Goal: Task Accomplishment & Management: Complete application form

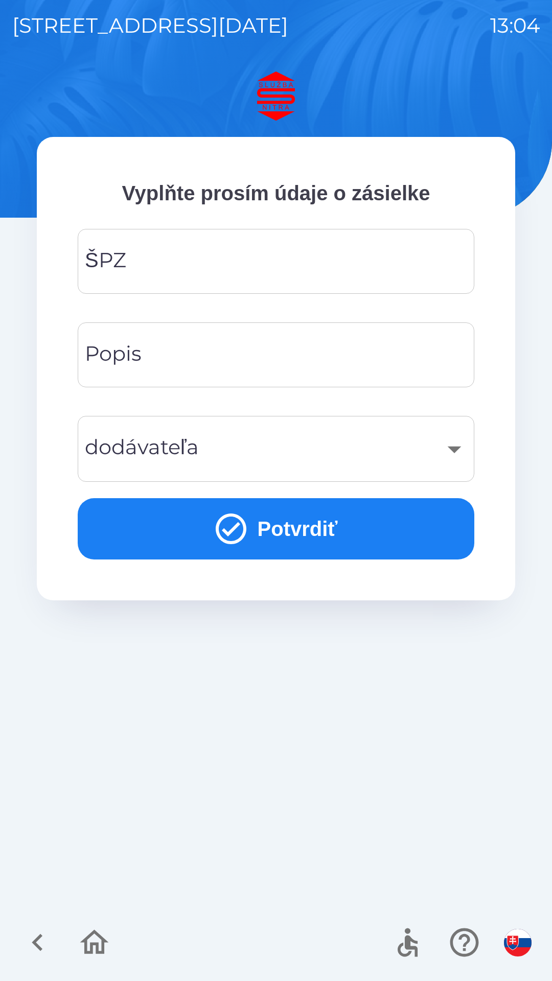
click at [177, 259] on input "ŠPZ" at bounding box center [276, 261] width 372 height 40
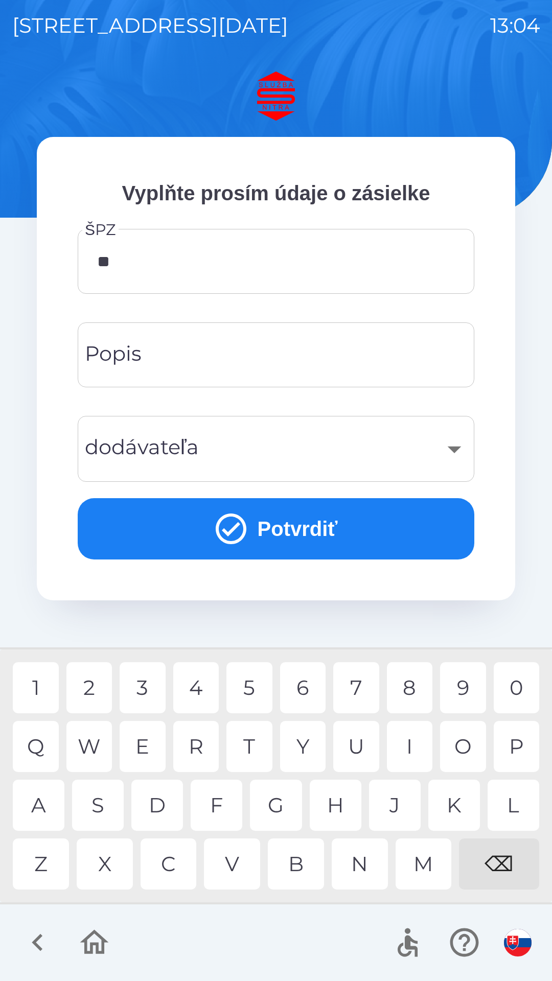
click at [49, 805] on div "A" at bounding box center [39, 805] width 52 height 51
click at [266, 692] on div "5" at bounding box center [249, 687] width 46 height 51
type input "*******"
click at [253, 747] on div "T" at bounding box center [249, 746] width 46 height 51
click at [455, 451] on div "​" at bounding box center [276, 448] width 372 height 41
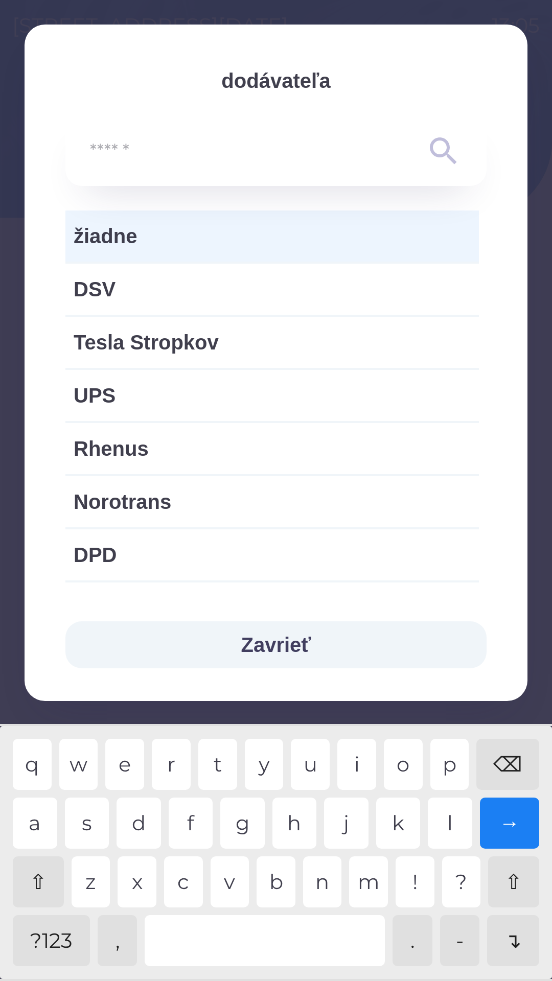
click at [214, 147] on input "text" at bounding box center [255, 151] width 331 height 28
click at [230, 645] on button "Zavrieť" at bounding box center [275, 644] width 421 height 47
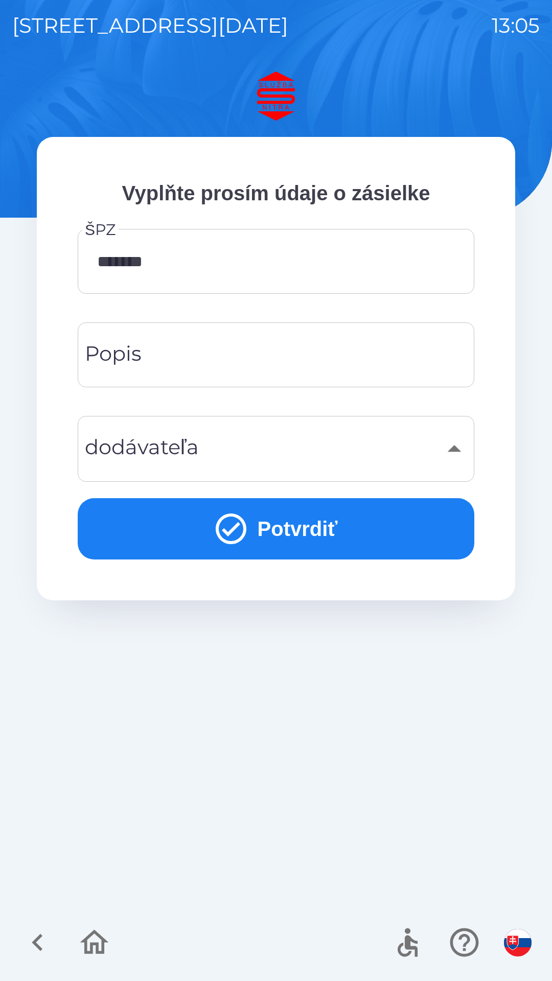
click at [134, 348] on div "Popis Popis" at bounding box center [276, 354] width 397 height 65
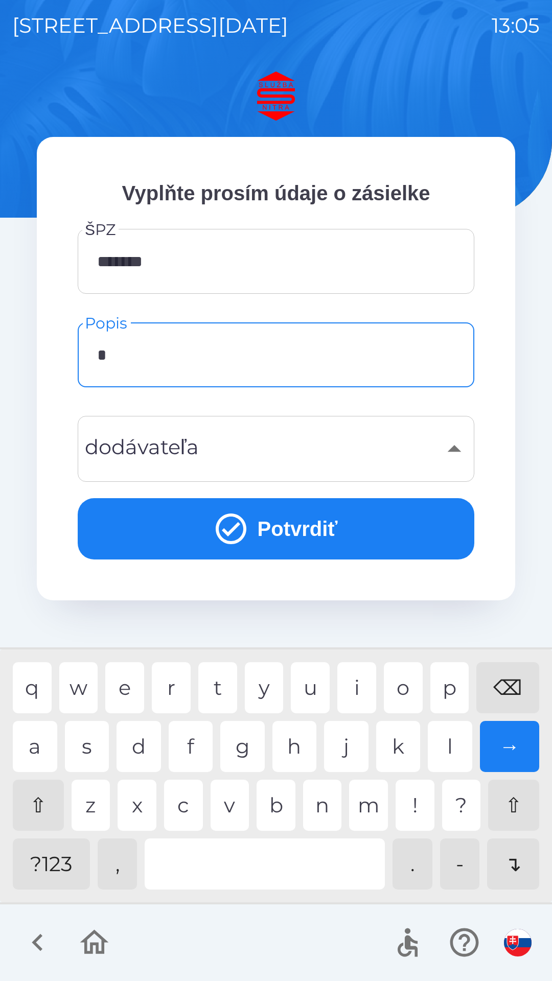
click at [453, 684] on div "p" at bounding box center [449, 687] width 39 height 51
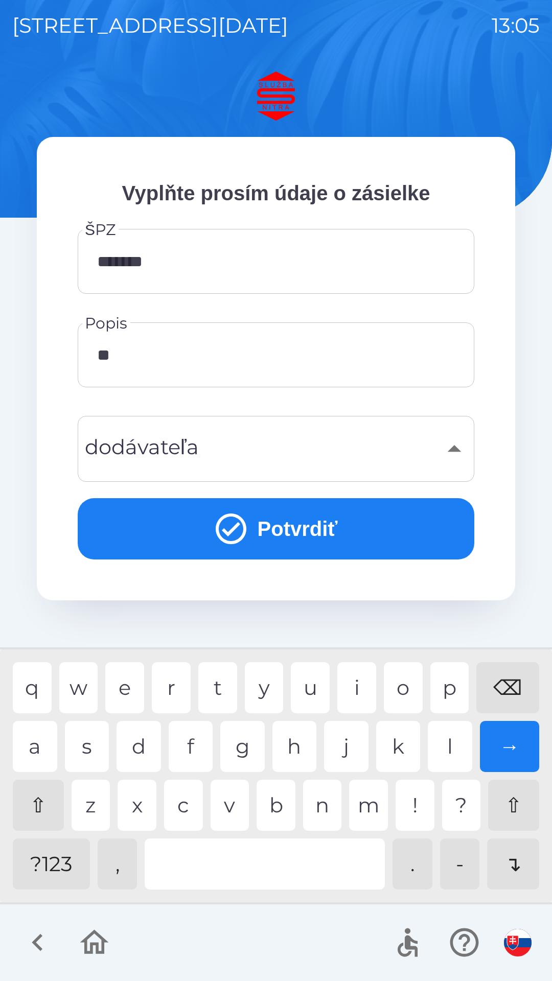
click at [457, 747] on div "l" at bounding box center [450, 746] width 44 height 51
click at [38, 757] on div "a" at bounding box center [35, 746] width 44 height 51
click at [318, 814] on div "n" at bounding box center [322, 805] width 39 height 51
click at [198, 361] on input "*********" at bounding box center [276, 355] width 372 height 40
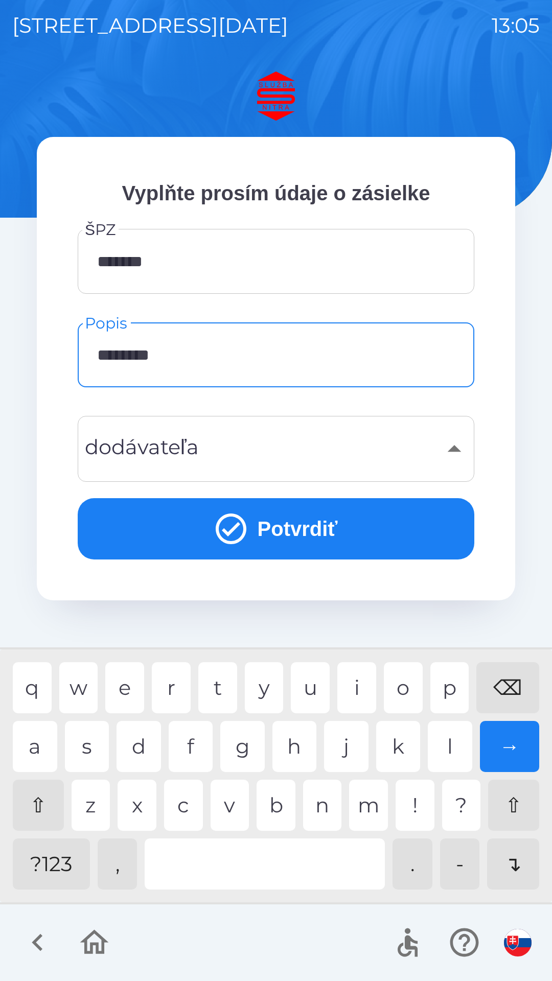
click at [509, 686] on div "⌫" at bounding box center [507, 687] width 63 height 51
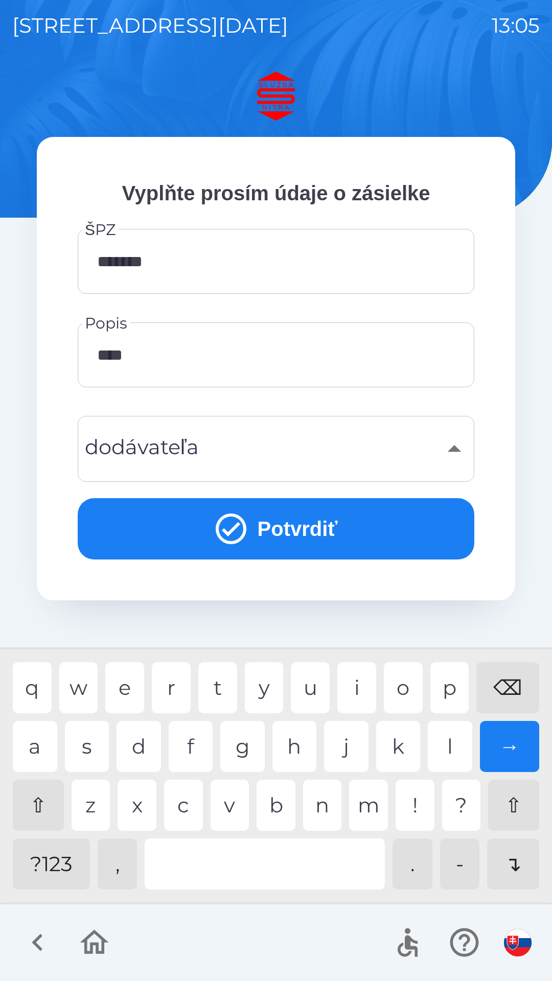
click at [513, 688] on div "⌫" at bounding box center [507, 687] width 63 height 51
click at [91, 752] on div "s" at bounding box center [87, 746] width 44 height 51
click at [451, 739] on div "l" at bounding box center [450, 746] width 44 height 51
click at [35, 754] on div "a" at bounding box center [35, 746] width 44 height 51
type input "**********"
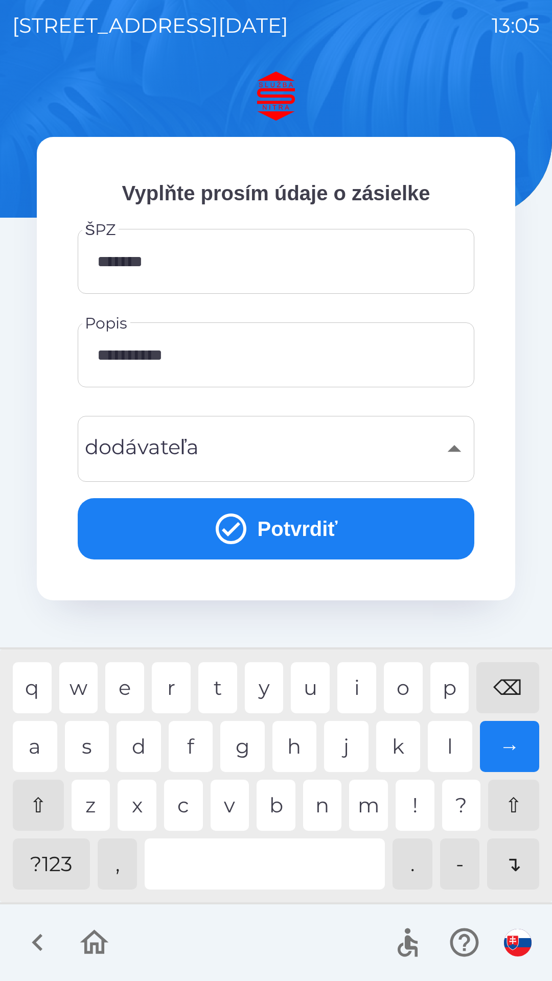
click at [255, 530] on button "Potvrdiť" at bounding box center [276, 528] width 397 height 61
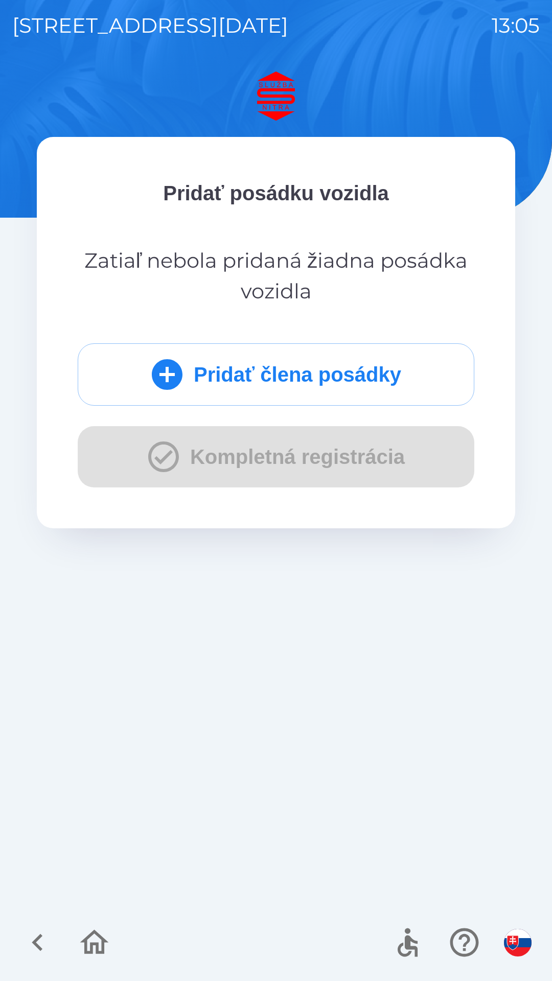
click at [169, 380] on icon "submit" at bounding box center [167, 374] width 31 height 31
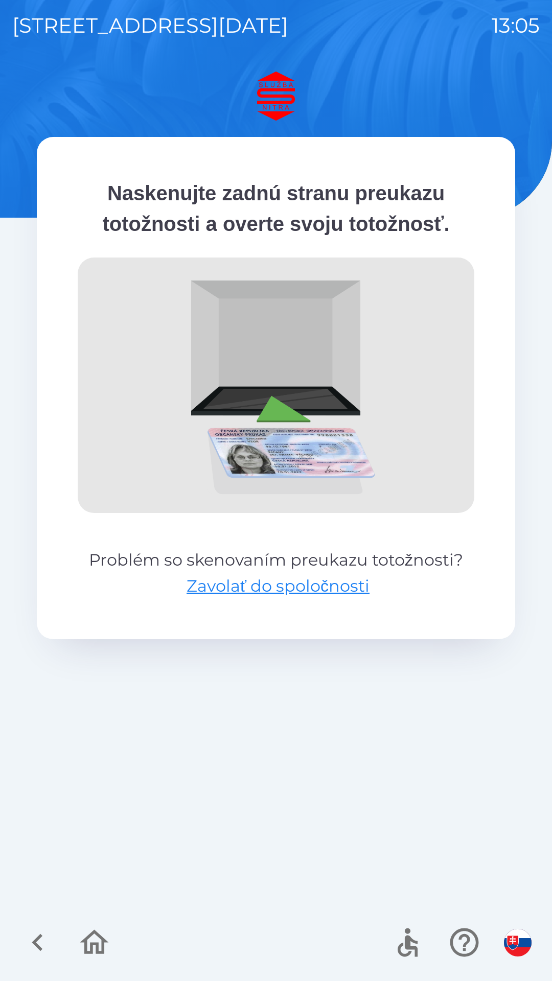
click at [278, 411] on img at bounding box center [276, 385] width 397 height 255
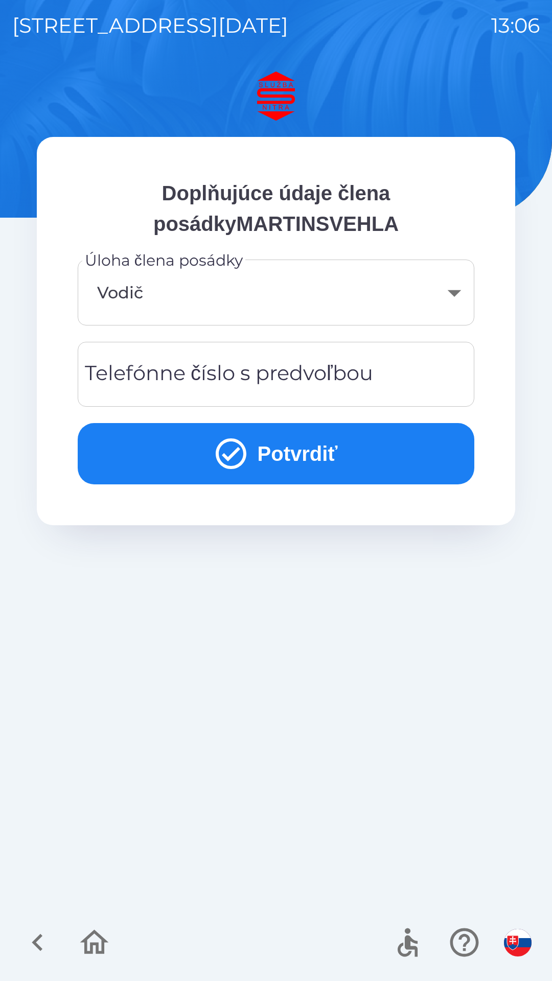
click at [226, 379] on div "Telefónne číslo s predvoľbou Telefónne číslo s predvoľbou" at bounding box center [276, 374] width 397 height 65
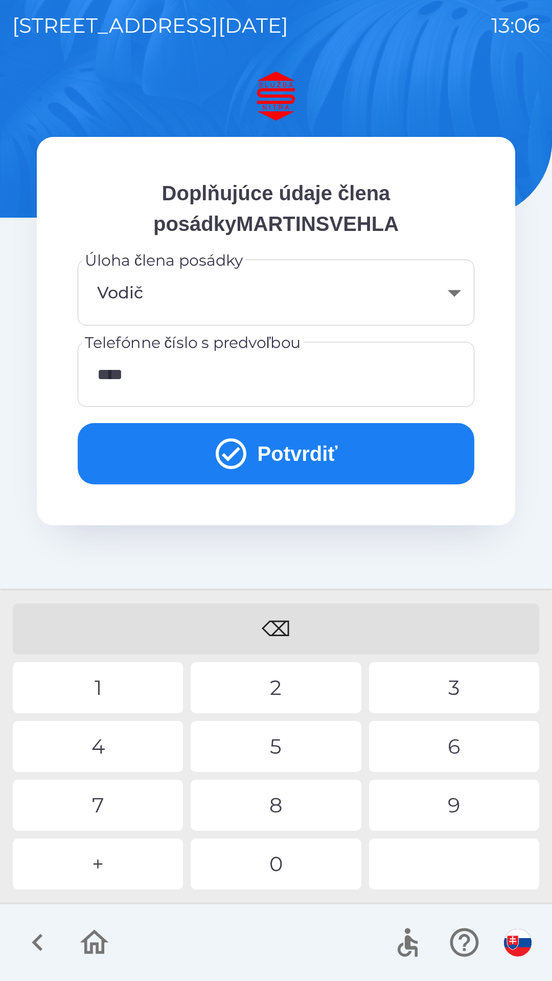
click at [279, 679] on div "2" at bounding box center [276, 687] width 170 height 51
click at [451, 806] on div "9" at bounding box center [454, 805] width 170 height 51
click at [287, 863] on div "0" at bounding box center [276, 864] width 170 height 51
click at [448, 742] on div "6" at bounding box center [454, 746] width 170 height 51
click at [261, 693] on div "2" at bounding box center [276, 687] width 170 height 51
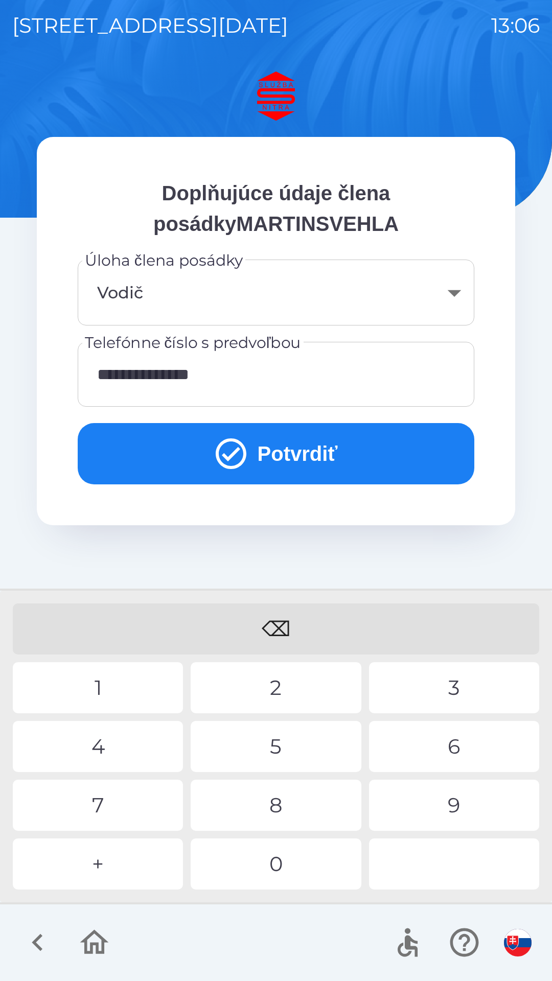
click at [252, 459] on button "Potvrdiť" at bounding box center [276, 453] width 397 height 61
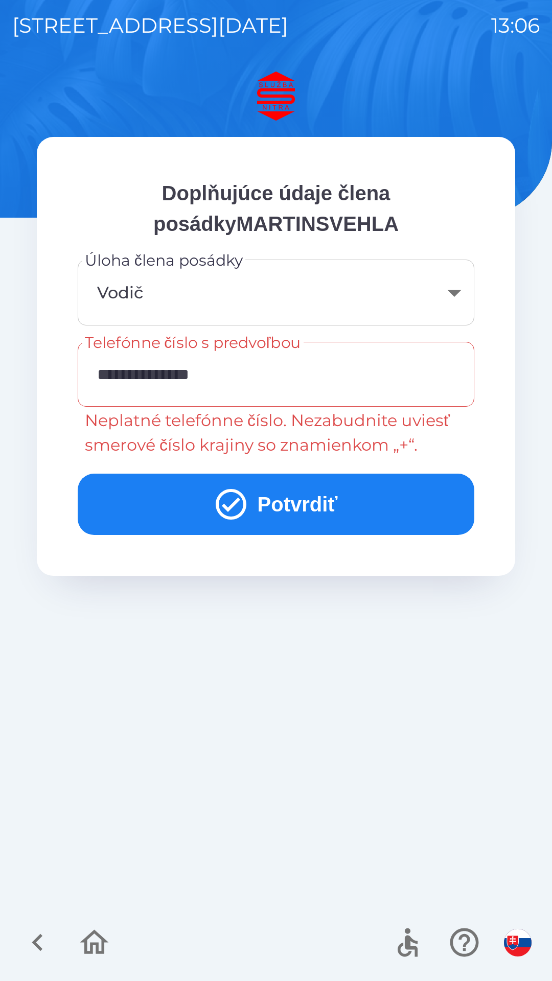
click at [125, 372] on input "**********" at bounding box center [276, 374] width 372 height 40
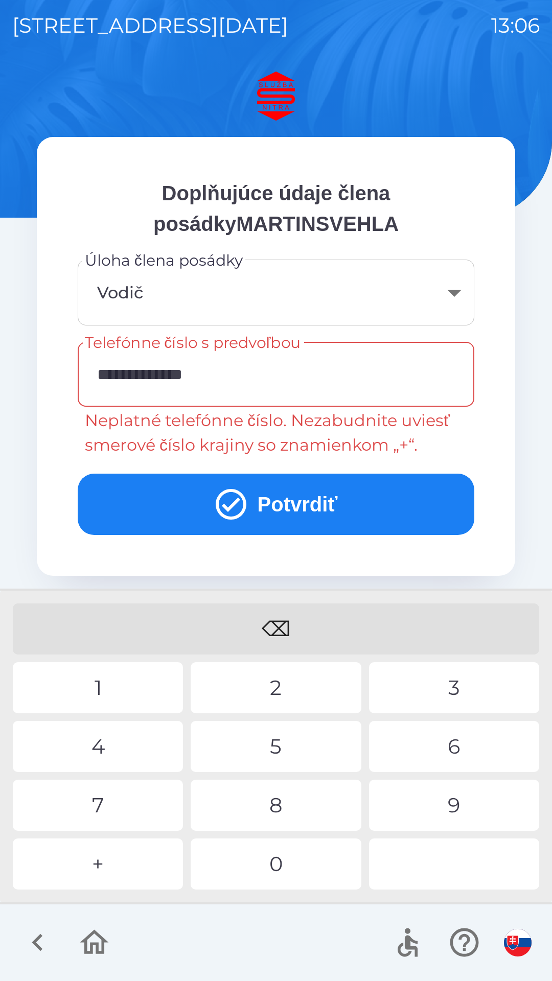
click at [280, 619] on div "⌫" at bounding box center [276, 628] width 526 height 51
click at [239, 375] on input "**********" at bounding box center [276, 374] width 372 height 40
type input "*"
click at [101, 864] on div "+" at bounding box center [98, 864] width 170 height 51
click at [98, 749] on div "4" at bounding box center [98, 746] width 170 height 51
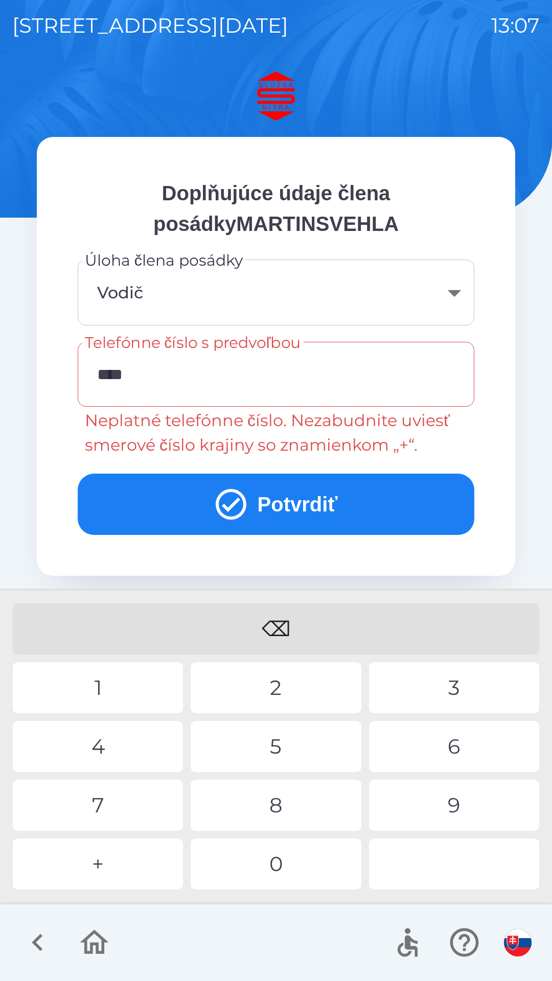
click at [96, 692] on div "1" at bounding box center [98, 687] width 170 height 51
click at [281, 824] on div "8" at bounding box center [276, 805] width 170 height 51
type input "**********"
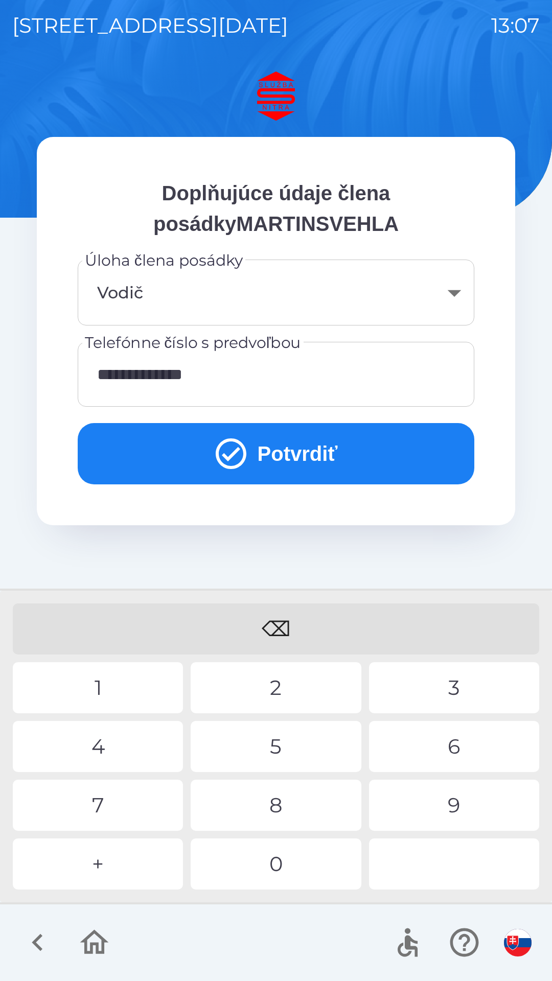
click at [273, 691] on div "2" at bounding box center [276, 687] width 170 height 51
click at [255, 461] on button "Potvrdiť" at bounding box center [276, 453] width 397 height 61
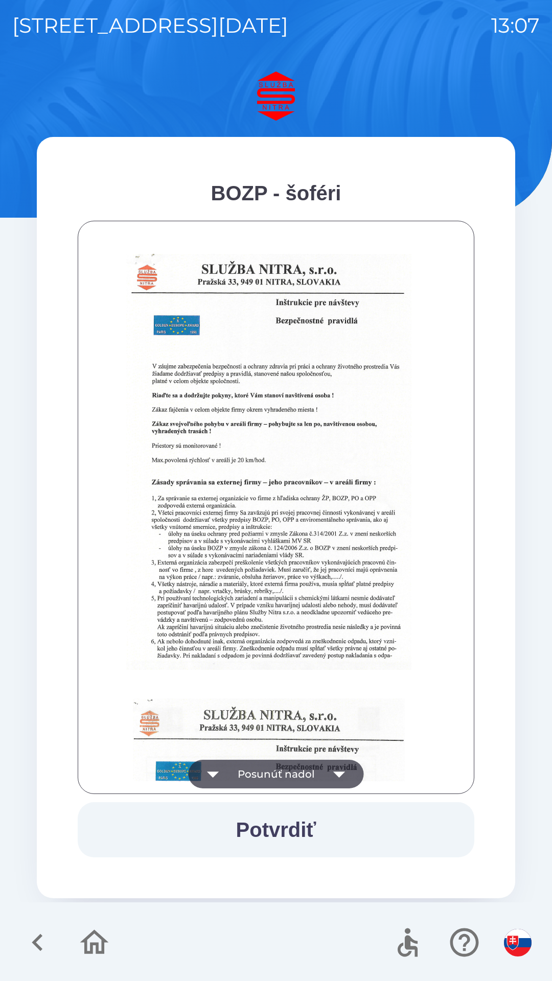
click at [259, 839] on button "Potvrdiť" at bounding box center [276, 829] width 397 height 55
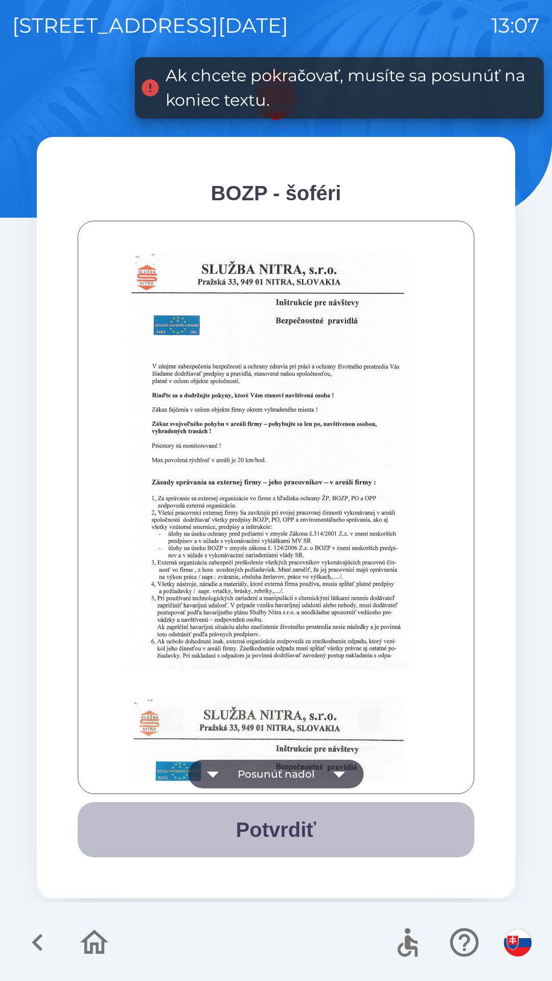
click at [260, 825] on button "Potvrdiť" at bounding box center [276, 829] width 397 height 55
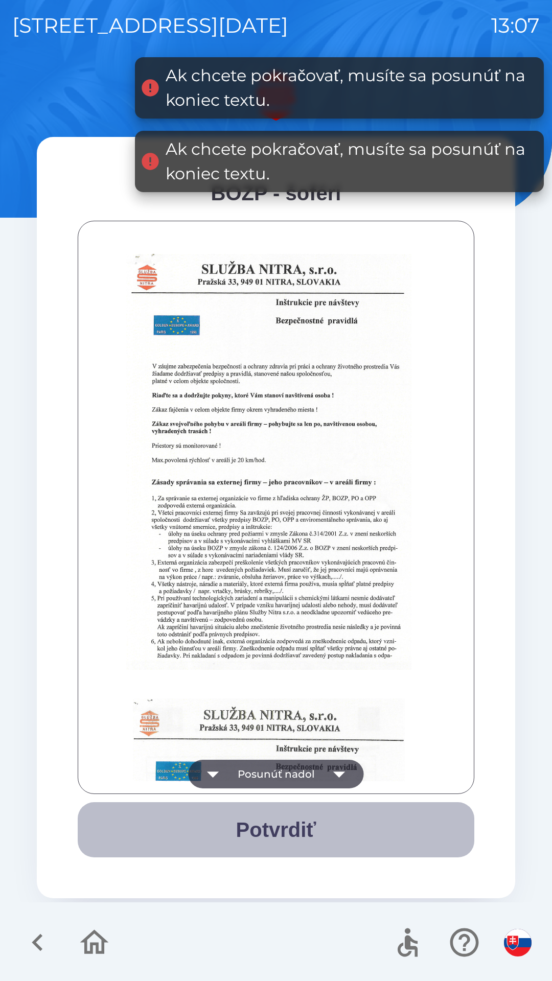
click at [261, 822] on button "Potvrdiť" at bounding box center [276, 829] width 397 height 55
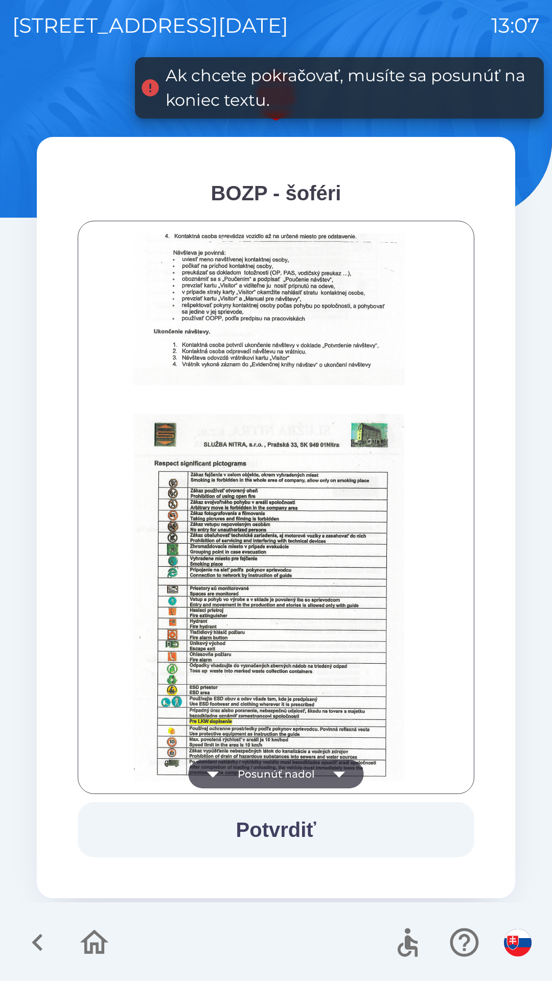
scroll to position [1145, 0]
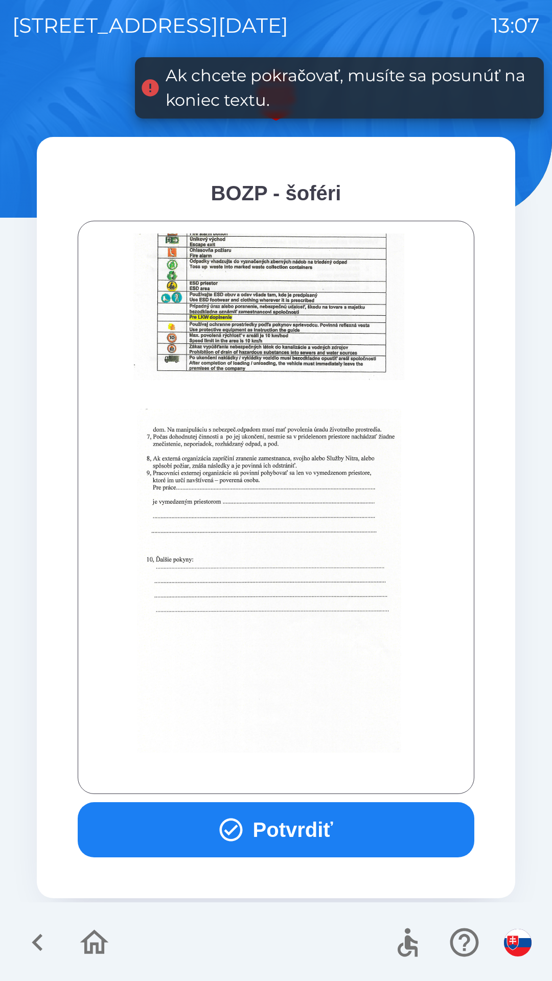
click at [260, 828] on button "Potvrdiť" at bounding box center [276, 829] width 397 height 55
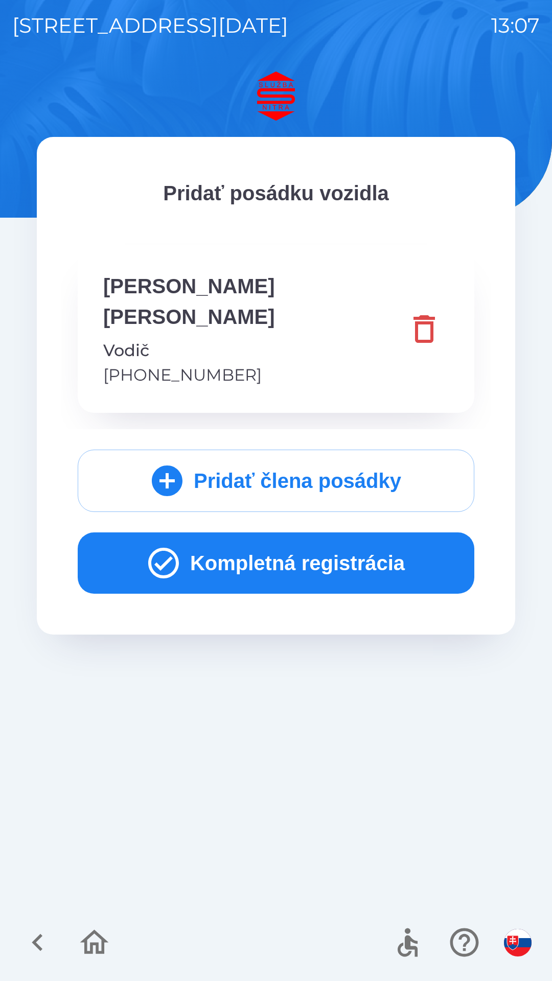
click at [192, 542] on button "Kompletná registrácia" at bounding box center [276, 562] width 397 height 61
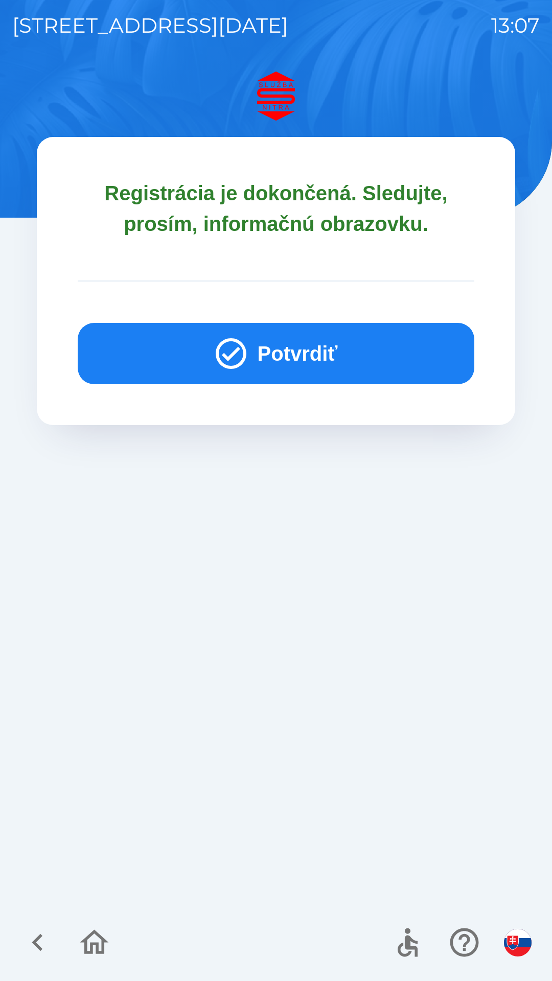
click at [276, 349] on button "Potvrdiť" at bounding box center [276, 353] width 397 height 61
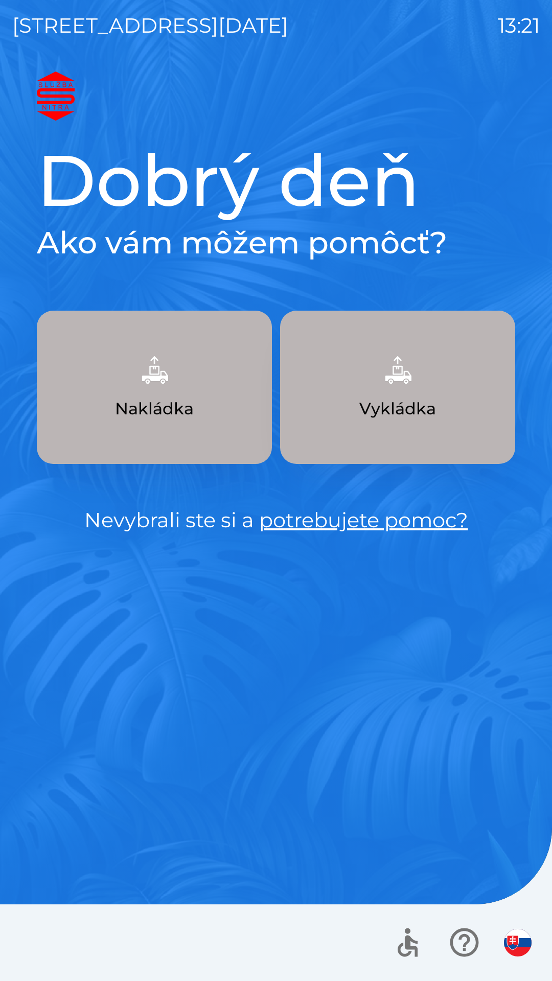
click at [166, 373] on img "button" at bounding box center [154, 369] width 45 height 45
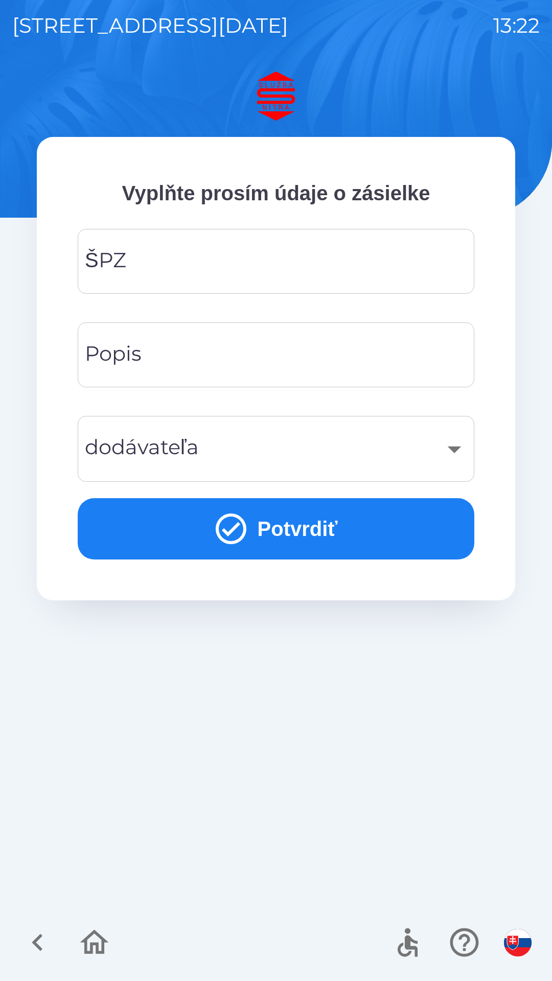
click at [219, 257] on input "ŠPZ" at bounding box center [276, 261] width 372 height 40
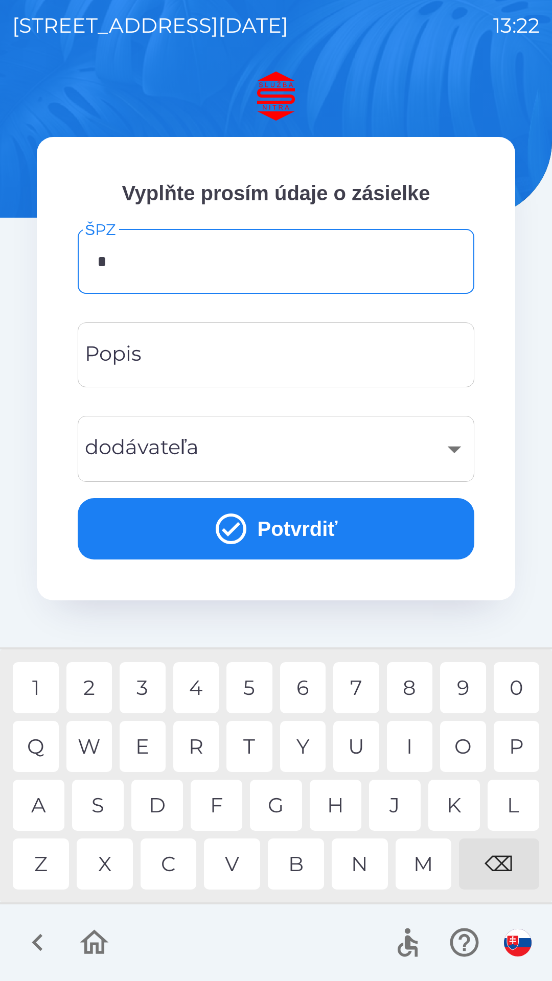
click at [509, 805] on div "L" at bounding box center [513, 805] width 52 height 51
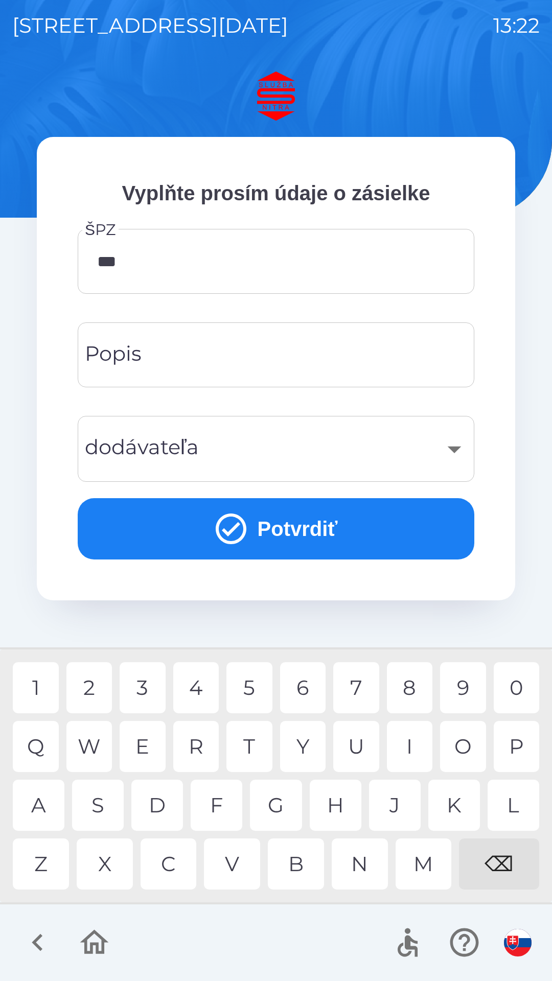
click at [42, 687] on div "1" at bounding box center [36, 687] width 46 height 51
click at [419, 681] on div "8" at bounding box center [410, 687] width 46 height 51
type input "*******"
click at [100, 803] on div "S" at bounding box center [98, 805] width 52 height 51
click at [456, 447] on div "​" at bounding box center [276, 448] width 372 height 41
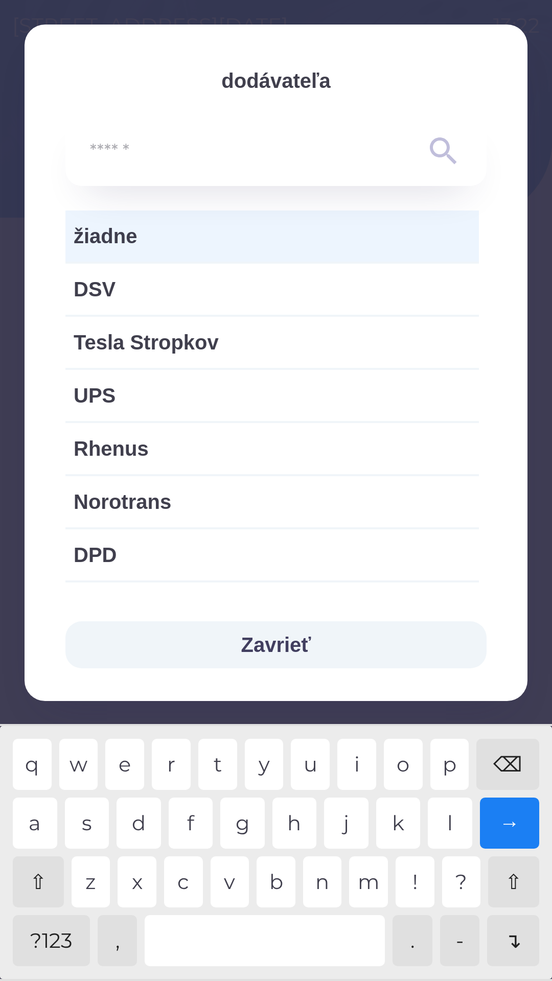
click at [277, 638] on button "Zavrieť" at bounding box center [275, 644] width 421 height 47
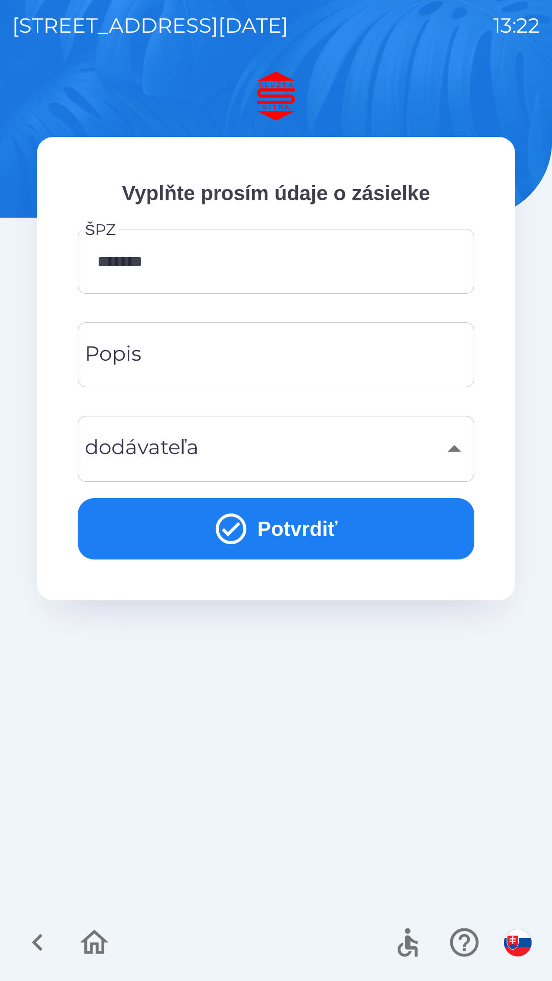
click at [250, 360] on input "Popis" at bounding box center [276, 355] width 372 height 40
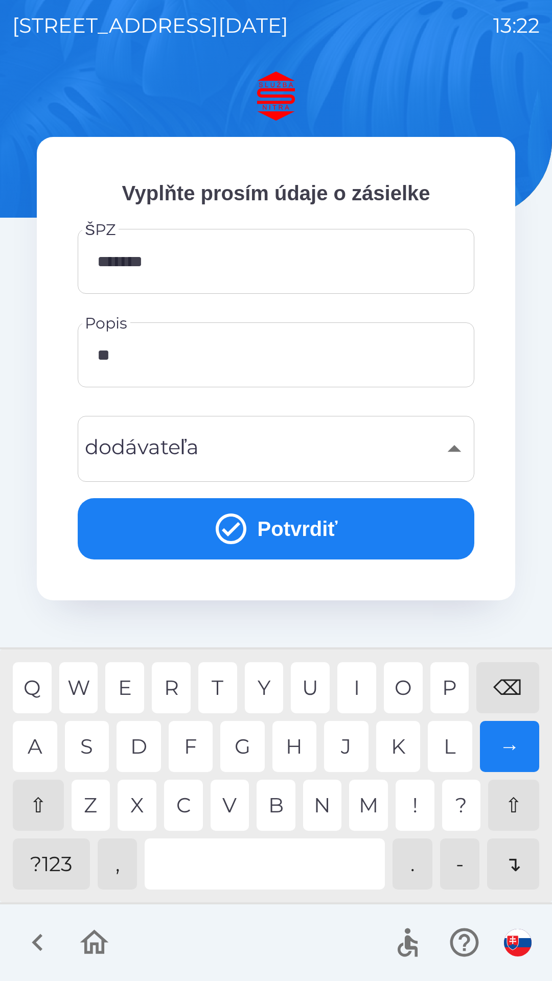
type input "*"
click at [504, 685] on div "⌫" at bounding box center [507, 687] width 63 height 51
click at [502, 679] on div "⌫" at bounding box center [507, 687] width 63 height 51
click at [502, 677] on div "⌫" at bounding box center [507, 687] width 63 height 51
click at [495, 679] on div "⌫" at bounding box center [507, 687] width 63 height 51
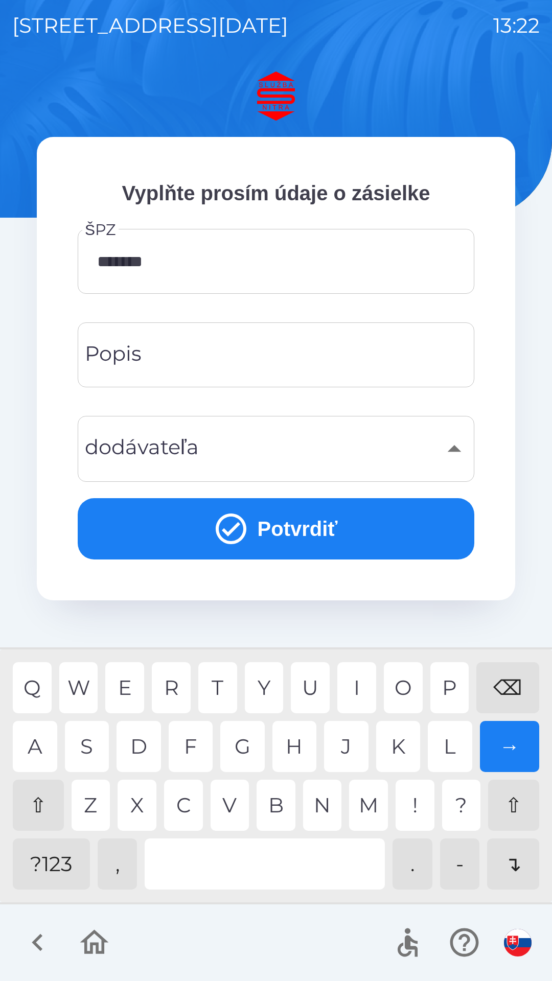
click at [498, 675] on div "⌫" at bounding box center [507, 687] width 63 height 51
click at [490, 677] on div "⌫" at bounding box center [507, 687] width 63 height 51
click at [494, 678] on div "⌫" at bounding box center [507, 687] width 63 height 51
click at [493, 673] on div "⌫" at bounding box center [507, 687] width 63 height 51
click at [493, 670] on div "⌫" at bounding box center [507, 687] width 63 height 51
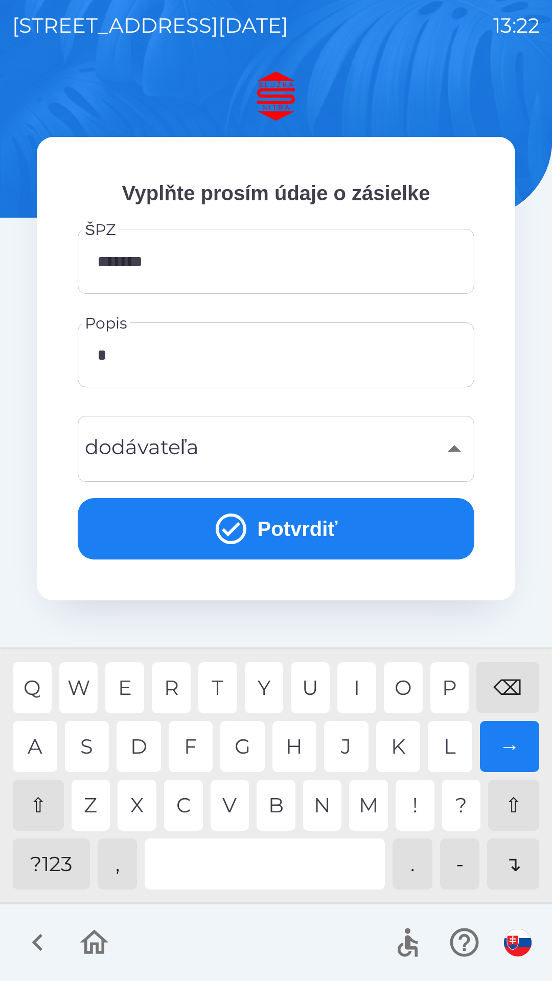
click at [396, 747] on div "K" at bounding box center [398, 746] width 44 height 51
click at [190, 806] on div "C" at bounding box center [183, 805] width 39 height 51
click at [193, 796] on div "C" at bounding box center [183, 805] width 39 height 51
click at [257, 863] on div at bounding box center [265, 864] width 240 height 51
click at [455, 747] on div "L" at bounding box center [450, 746] width 44 height 51
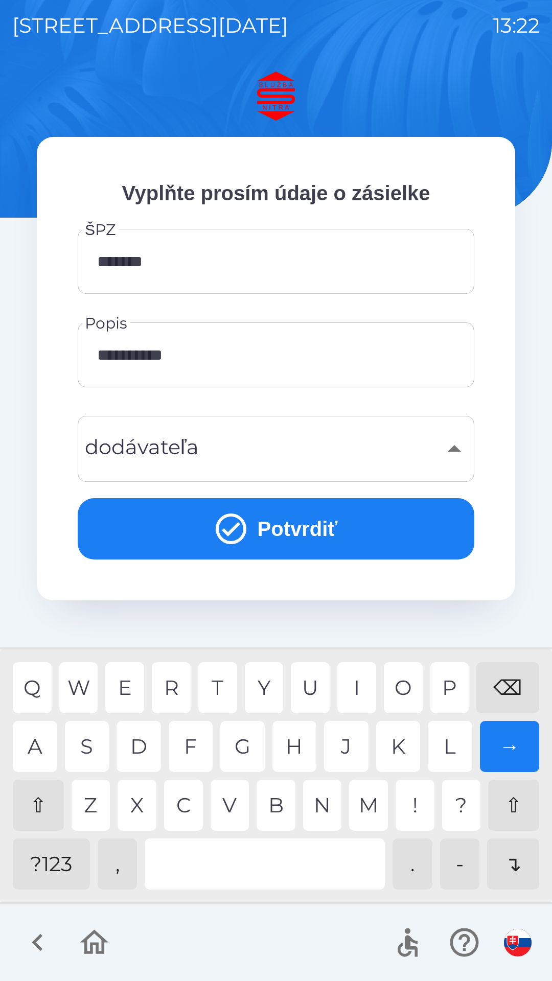
type input "**********"
click at [319, 531] on button "Potvrdiť" at bounding box center [276, 528] width 397 height 61
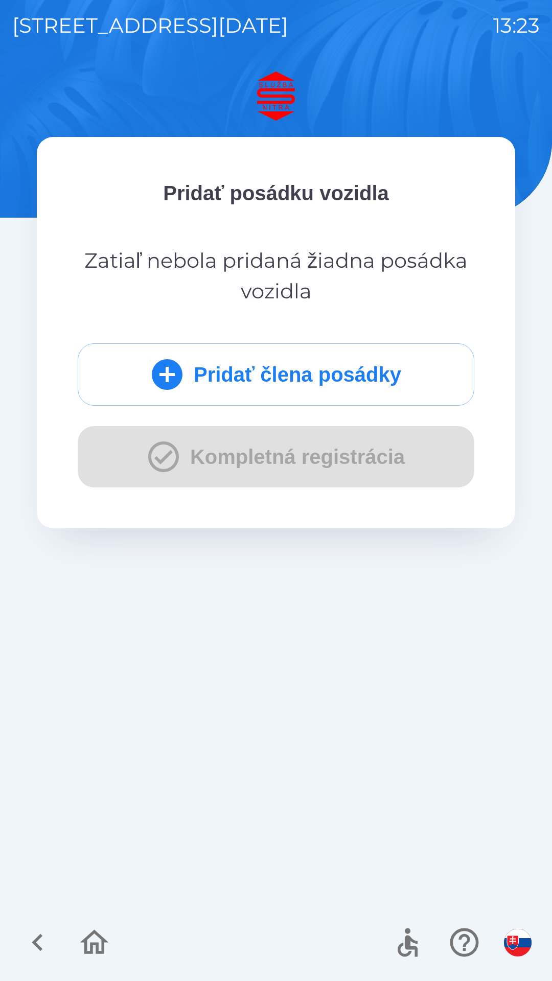
click at [159, 459] on div "Pridať člena posádky Kompletná registrácia" at bounding box center [276, 415] width 397 height 144
click at [161, 451] on div "Pridať člena posádky Kompletná registrácia" at bounding box center [276, 415] width 397 height 144
click at [162, 369] on icon "submit" at bounding box center [167, 374] width 37 height 37
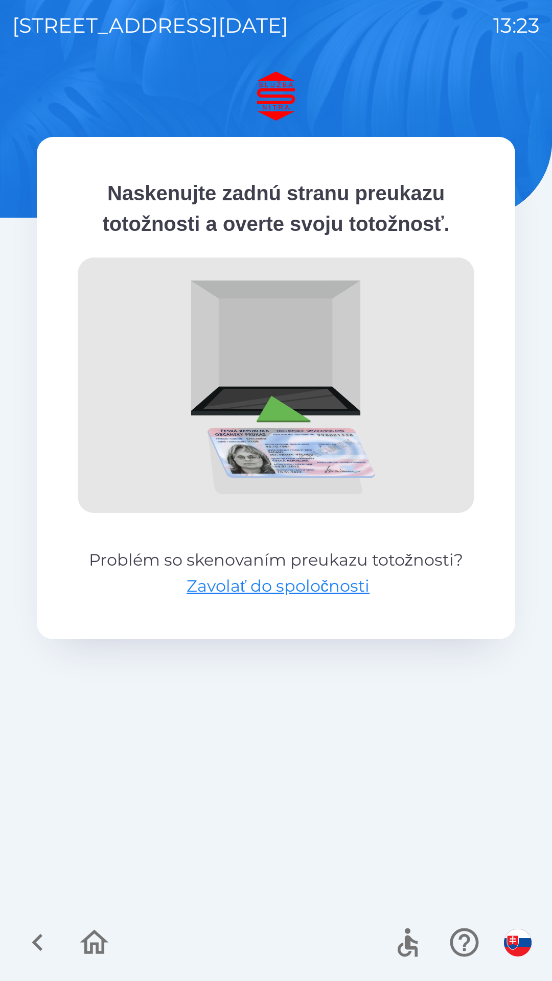
click at [272, 405] on img at bounding box center [276, 385] width 397 height 255
click at [282, 414] on img at bounding box center [276, 385] width 397 height 255
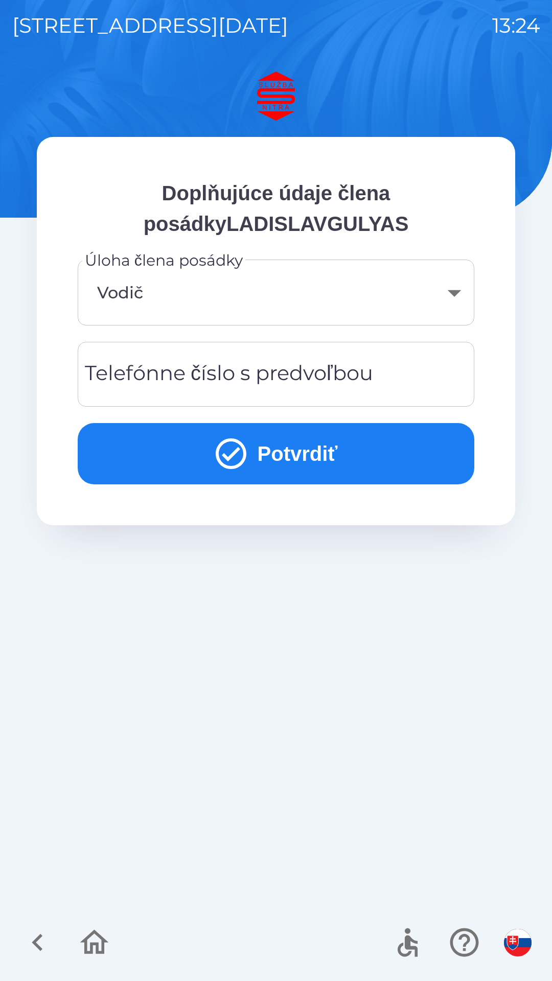
click at [180, 294] on body "[STREET_ADDRESS][DATE] 13:24 Doplňujúce údaje člena posádkyLADISLAVGULYAS Úloha…" at bounding box center [276, 490] width 552 height 981
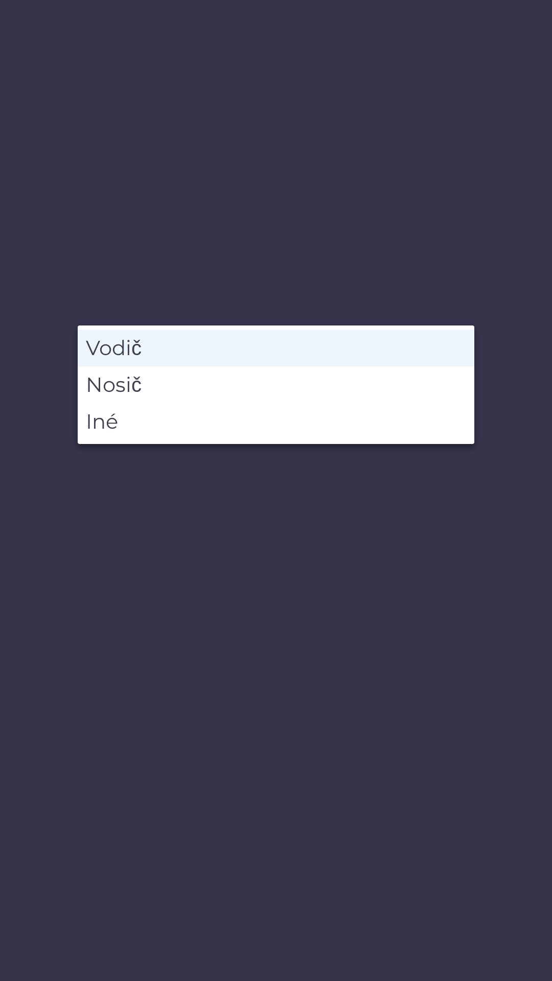
click at [174, 348] on li "Vodič" at bounding box center [276, 348] width 397 height 37
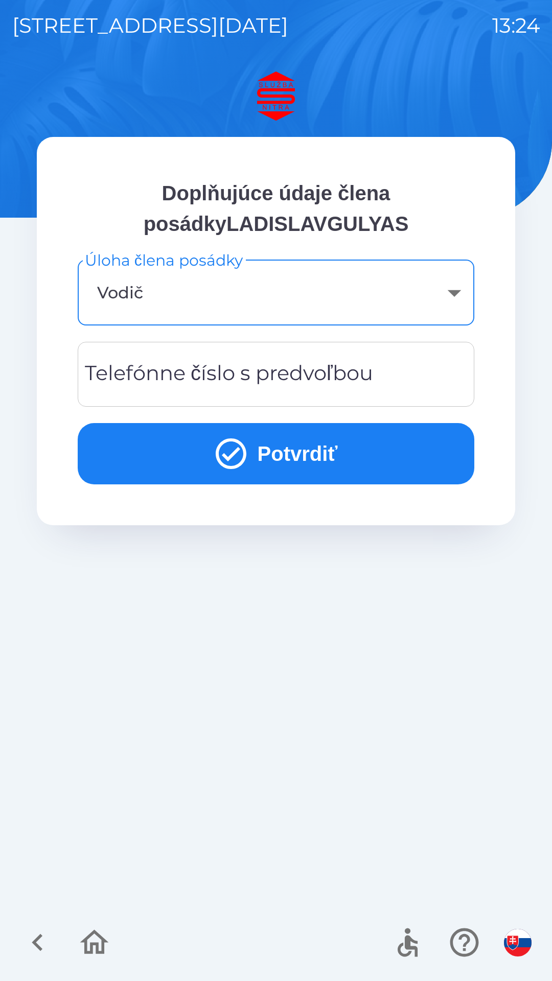
click at [297, 374] on div "Telefónne číslo s predvoľbou Telefónne číslo s predvoľbou" at bounding box center [276, 374] width 397 height 65
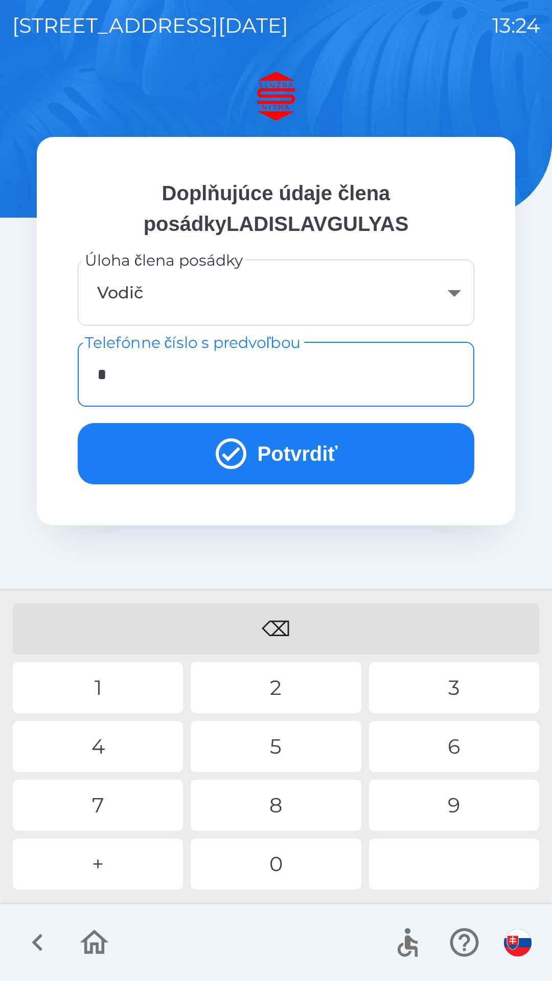
click at [277, 861] on div "0" at bounding box center [276, 864] width 170 height 51
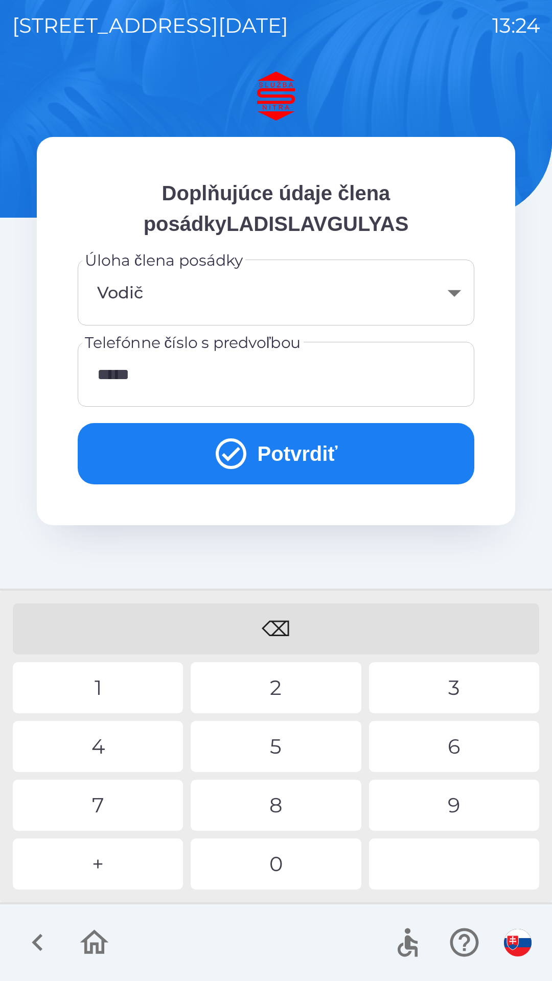
click at [119, 686] on div "1" at bounding box center [98, 687] width 170 height 51
click at [455, 803] on div "9" at bounding box center [454, 805] width 170 height 51
click at [282, 860] on div "0" at bounding box center [276, 864] width 170 height 51
click at [459, 748] on div "6" at bounding box center [454, 746] width 170 height 51
click at [301, 676] on div "2" at bounding box center [276, 687] width 170 height 51
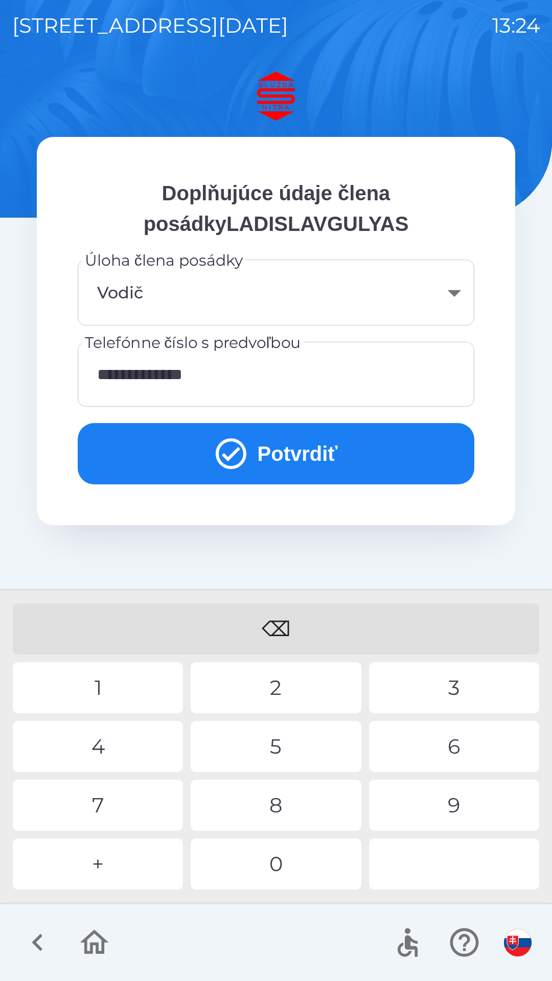
click at [280, 801] on div "8" at bounding box center [276, 805] width 170 height 51
click at [312, 452] on button "Potvrdiť" at bounding box center [276, 453] width 397 height 61
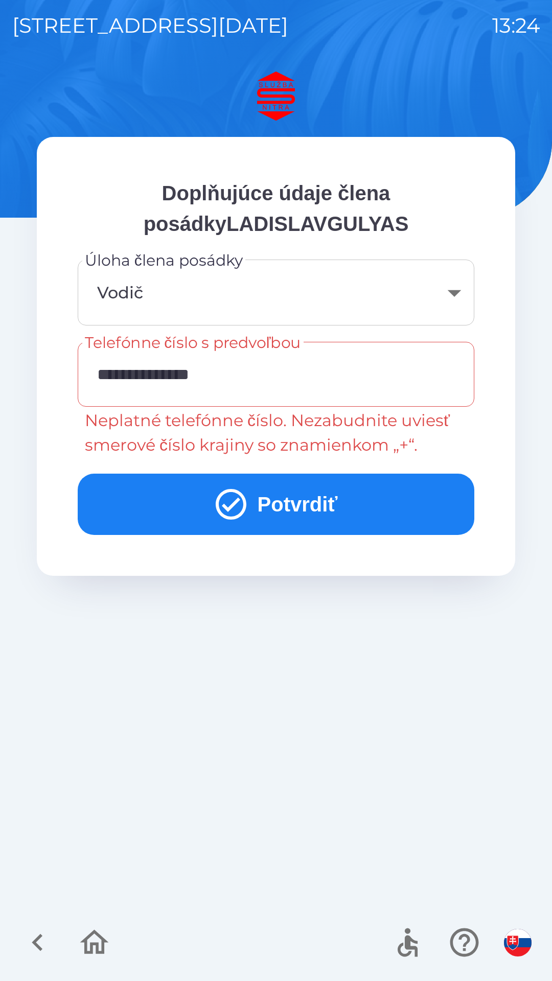
click at [123, 373] on input "**********" at bounding box center [276, 374] width 372 height 40
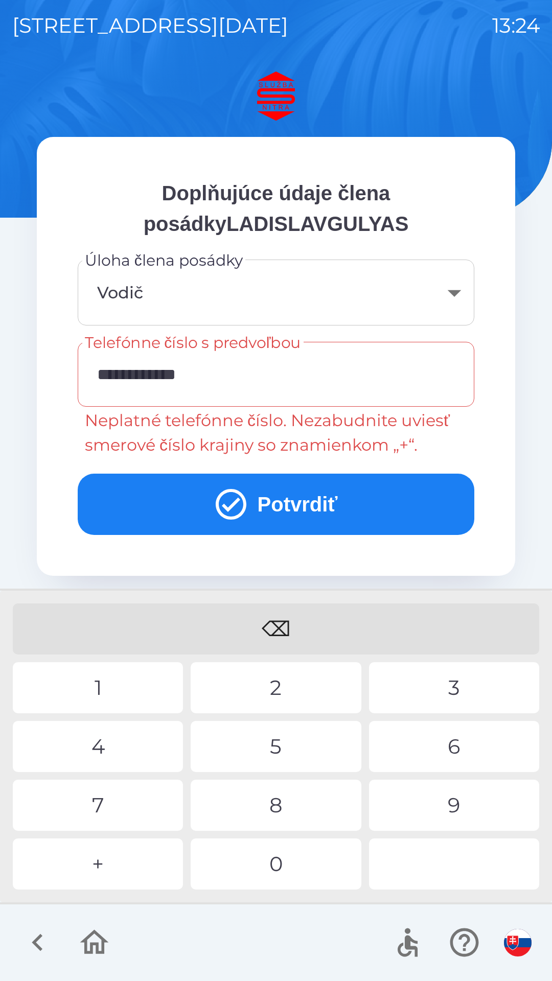
click at [287, 627] on div "⌫" at bounding box center [276, 628] width 526 height 51
click at [291, 625] on div "⌫" at bounding box center [276, 628] width 526 height 51
click at [283, 630] on div "⌫" at bounding box center [276, 628] width 526 height 51
click at [282, 623] on div "⌫" at bounding box center [276, 628] width 526 height 51
click at [282, 621] on div "⌫" at bounding box center [276, 628] width 526 height 51
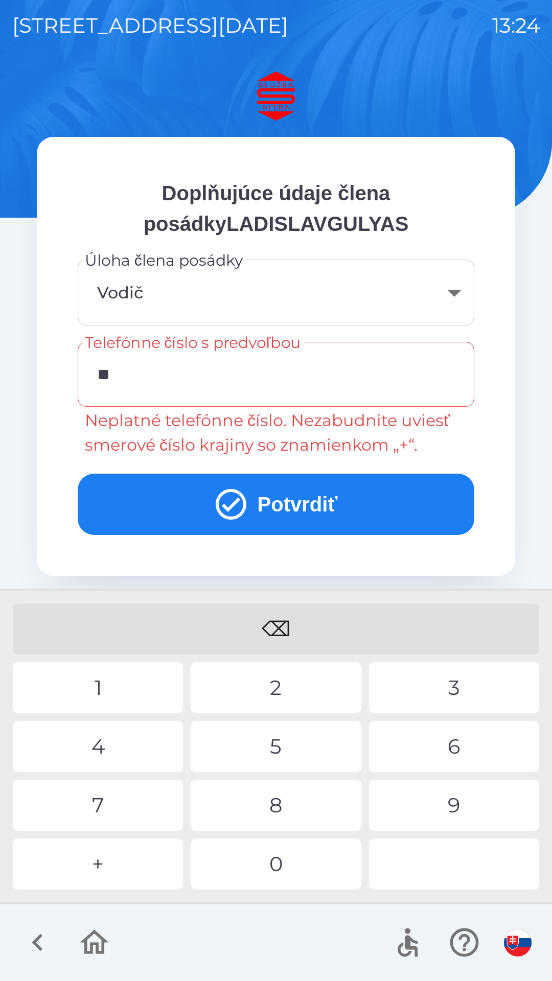
type input "*"
click at [274, 621] on div "⌫" at bounding box center [276, 628] width 526 height 51
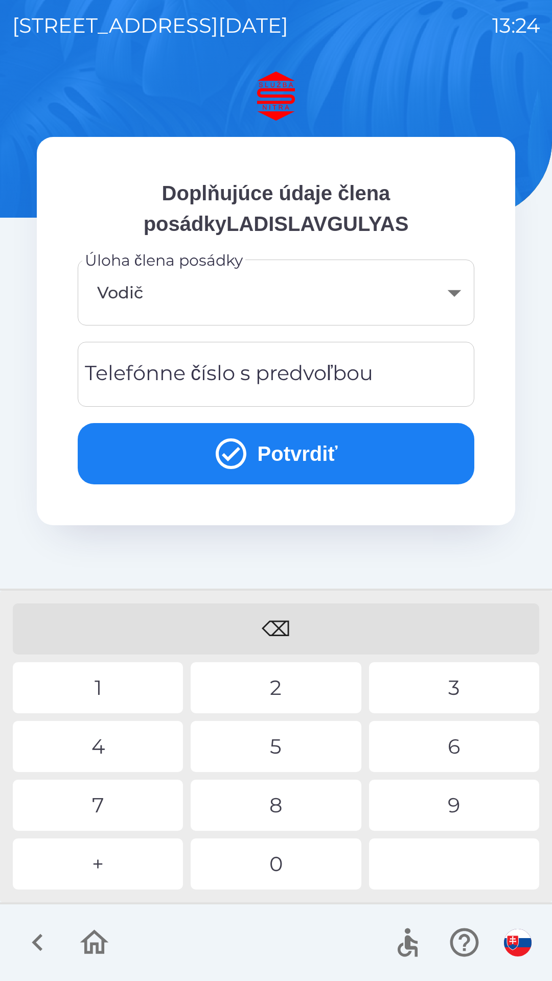
click at [267, 618] on div "⌫" at bounding box center [276, 628] width 526 height 51
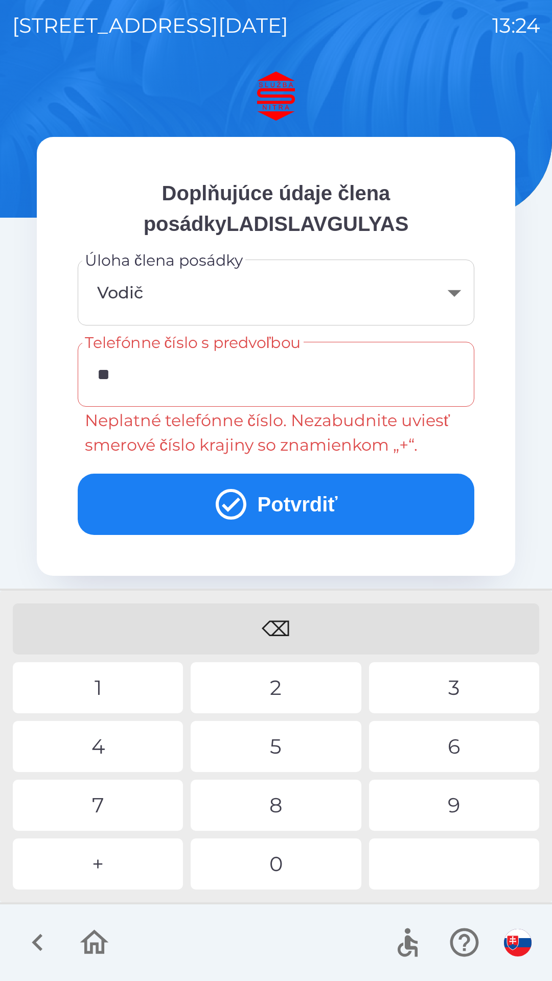
click at [111, 742] on div "4" at bounding box center [98, 746] width 170 height 51
click at [273, 691] on div "2" at bounding box center [276, 687] width 170 height 51
click at [443, 799] on div "9" at bounding box center [454, 805] width 170 height 51
click at [280, 870] on div "0" at bounding box center [276, 864] width 170 height 51
click at [287, 748] on div "5" at bounding box center [276, 746] width 170 height 51
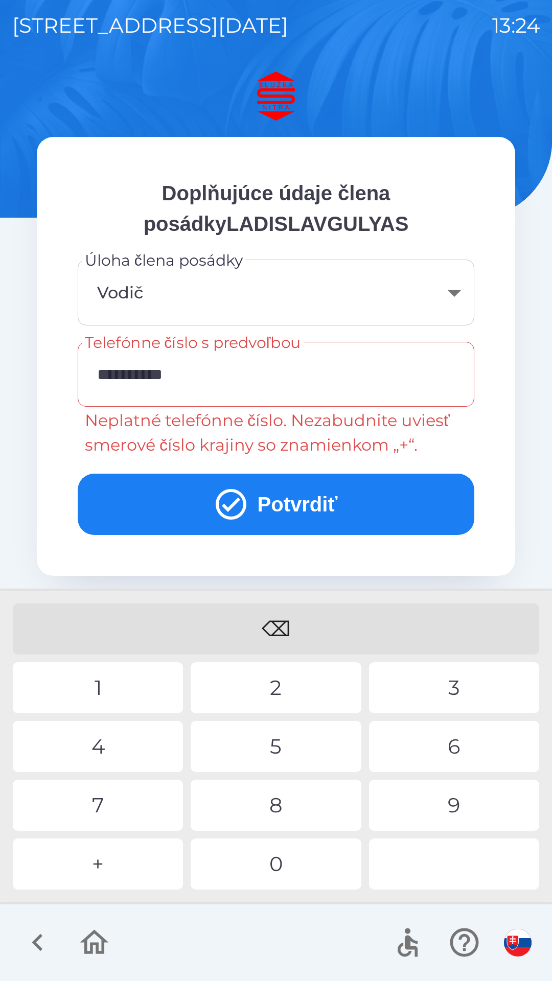
click at [441, 745] on div "6" at bounding box center [454, 746] width 170 height 51
click at [283, 809] on div "8" at bounding box center [276, 805] width 170 height 51
type input "**********"
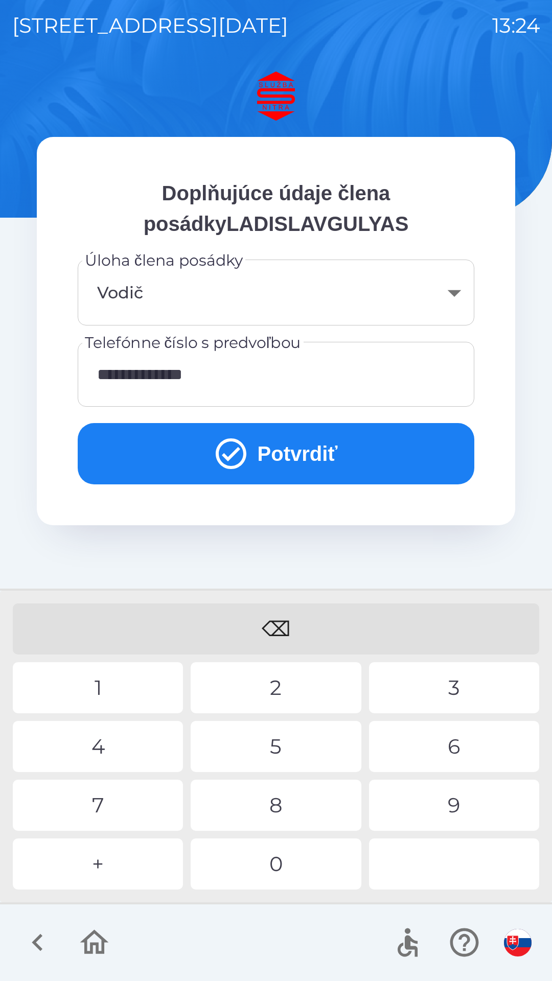
click at [452, 808] on div "9" at bounding box center [454, 805] width 170 height 51
click at [265, 437] on button "Potvrdiť" at bounding box center [276, 453] width 397 height 61
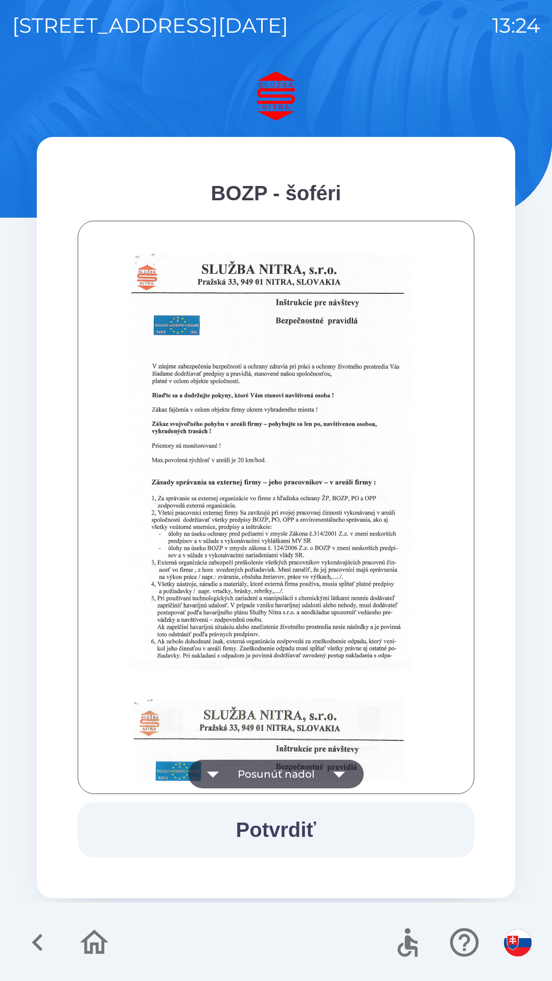
click at [337, 770] on icon "button" at bounding box center [339, 774] width 29 height 29
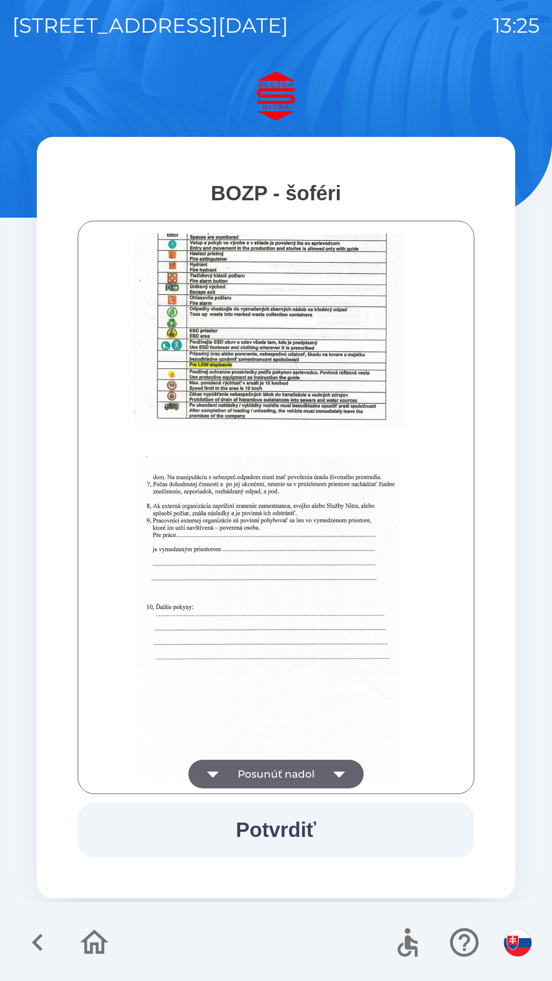
scroll to position [1145, 0]
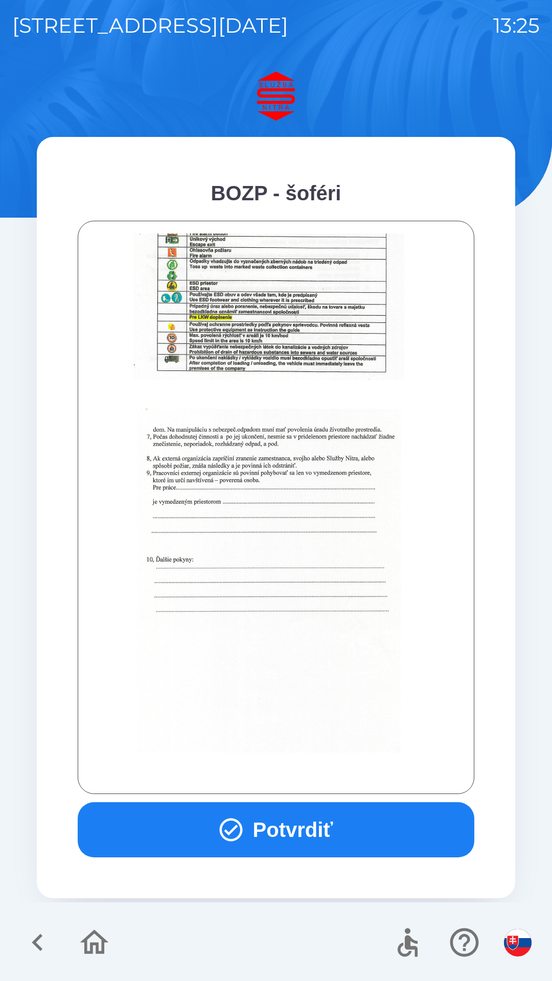
click at [300, 833] on button "Potvrdiť" at bounding box center [276, 829] width 397 height 55
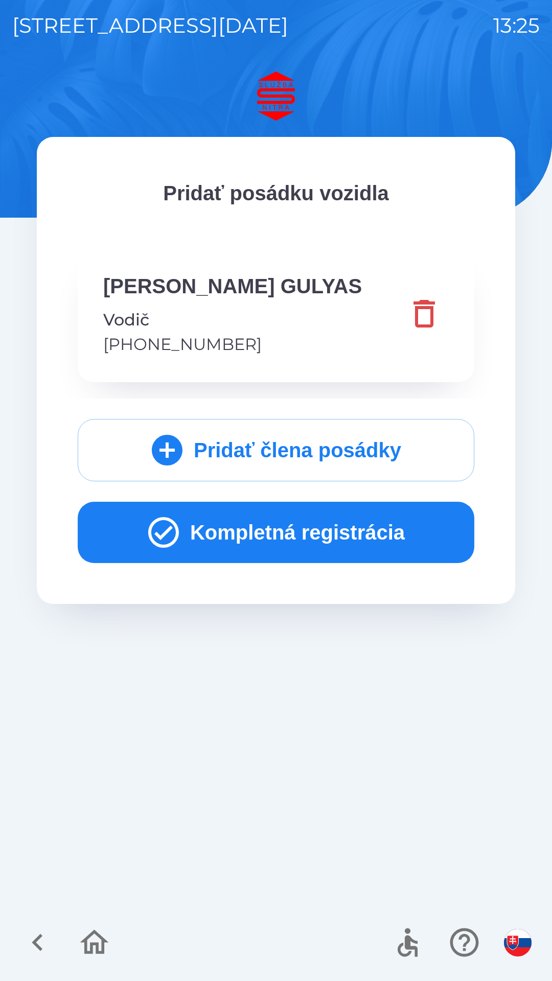
click at [160, 531] on icon "button" at bounding box center [163, 532] width 37 height 37
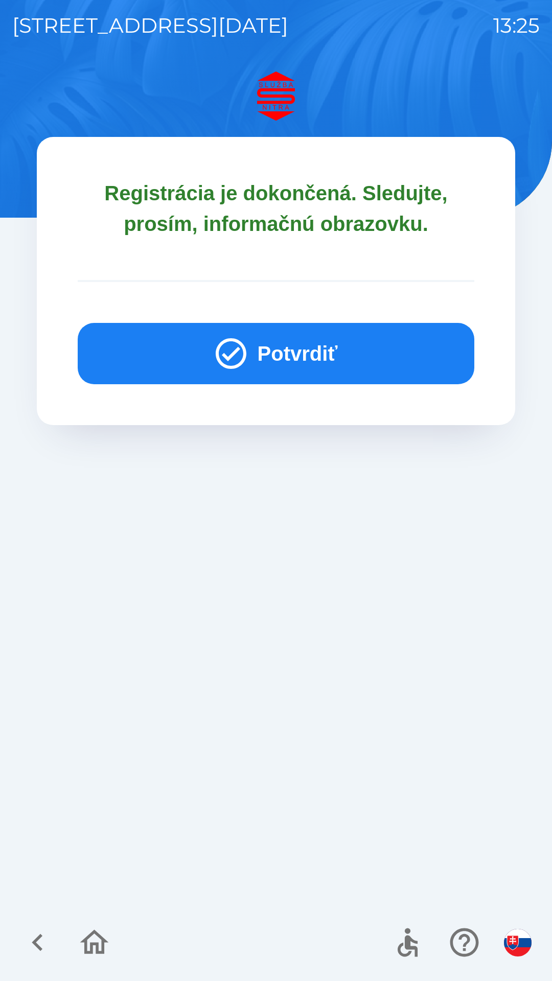
click at [258, 344] on button "Potvrdiť" at bounding box center [276, 353] width 397 height 61
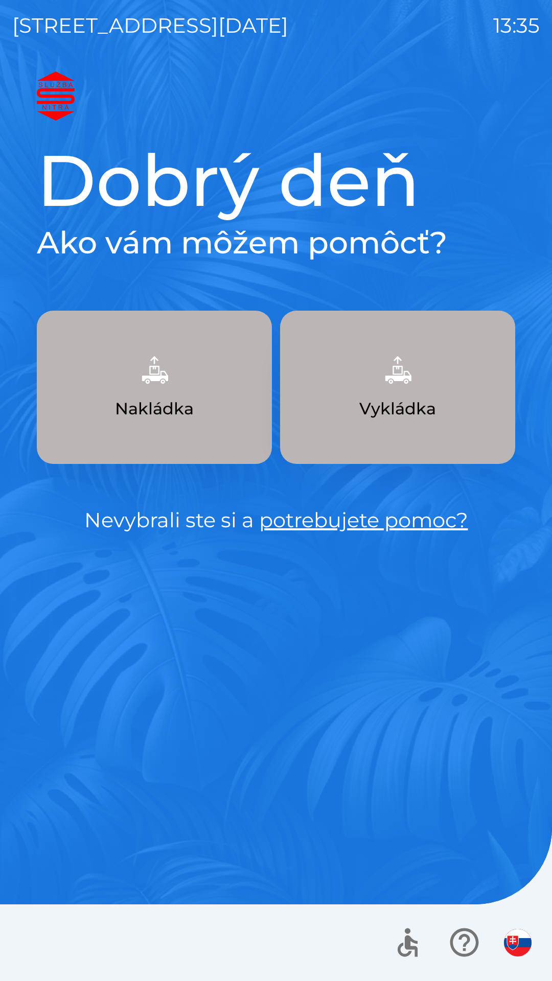
click at [397, 404] on p "Vykládka" at bounding box center [397, 409] width 77 height 25
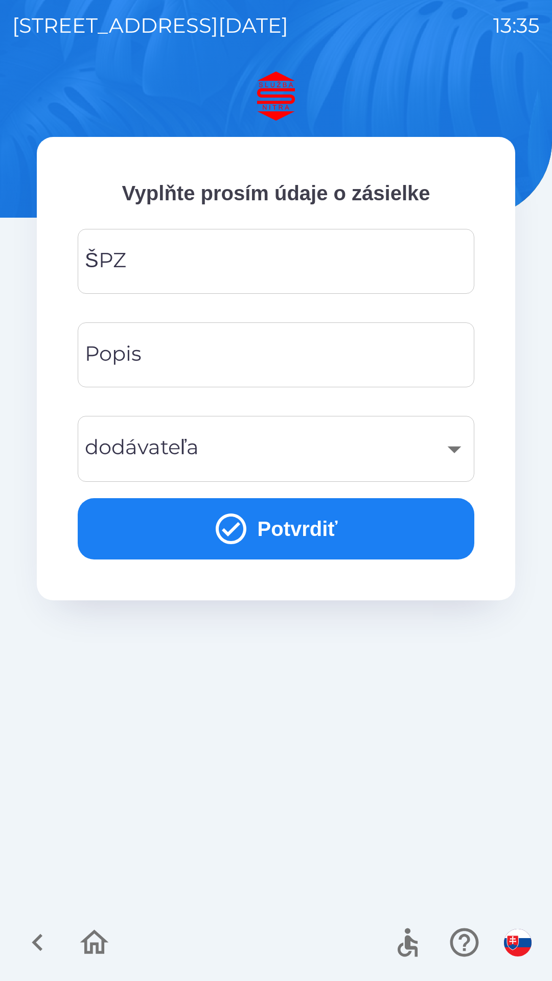
click at [256, 263] on input "ŠPZ" at bounding box center [276, 261] width 372 height 40
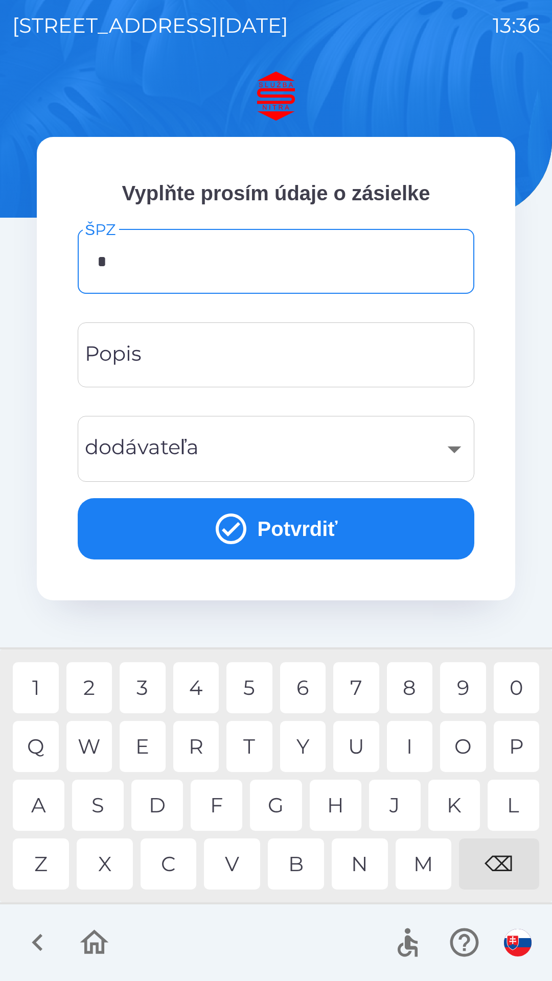
click at [158, 809] on div "D" at bounding box center [157, 805] width 52 height 51
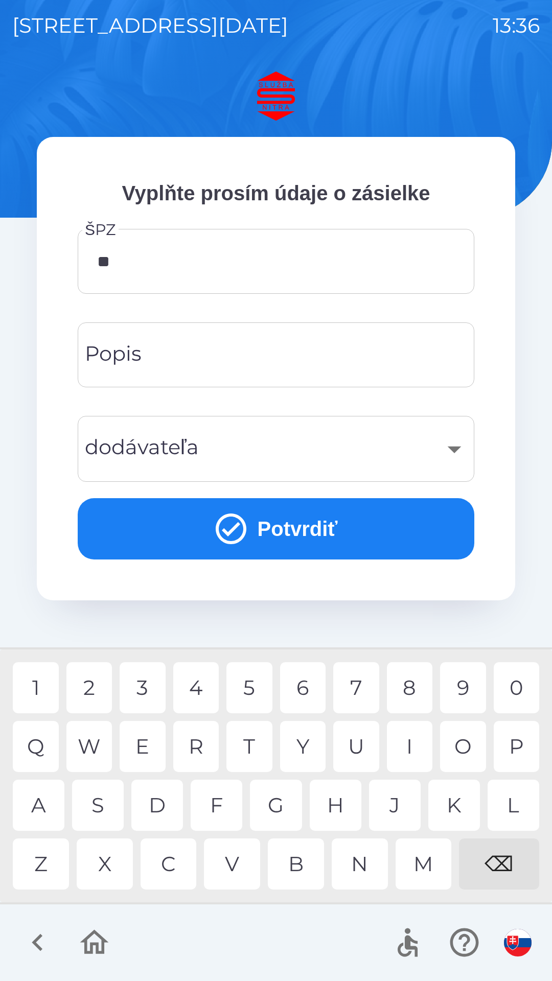
click at [450, 819] on div "K" at bounding box center [454, 805] width 52 height 51
click at [172, 863] on div "C" at bounding box center [169, 864] width 56 height 51
type input "*******"
click at [161, 790] on div "D" at bounding box center [157, 805] width 52 height 51
click at [204, 358] on input "Popis" at bounding box center [276, 355] width 372 height 40
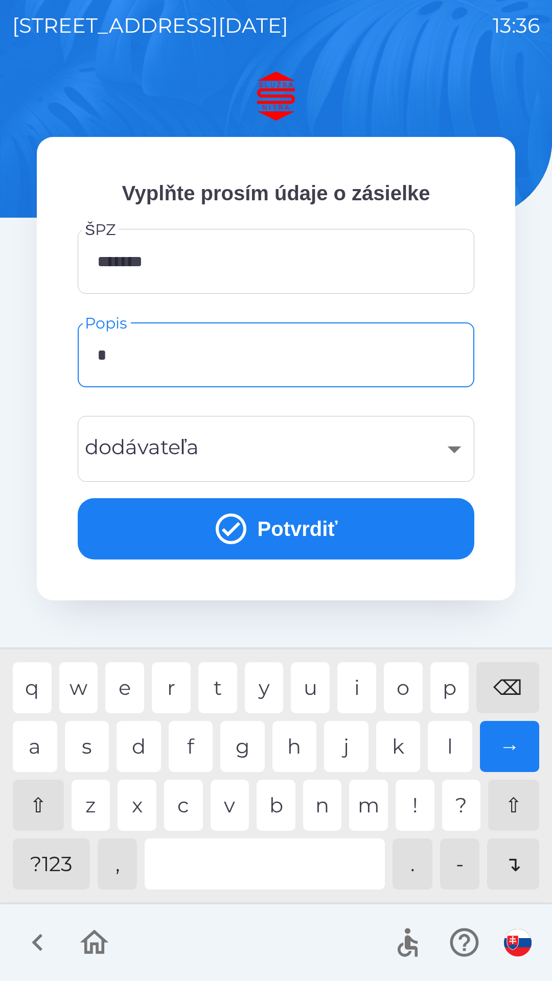
click at [450, 688] on div "p" at bounding box center [449, 687] width 39 height 51
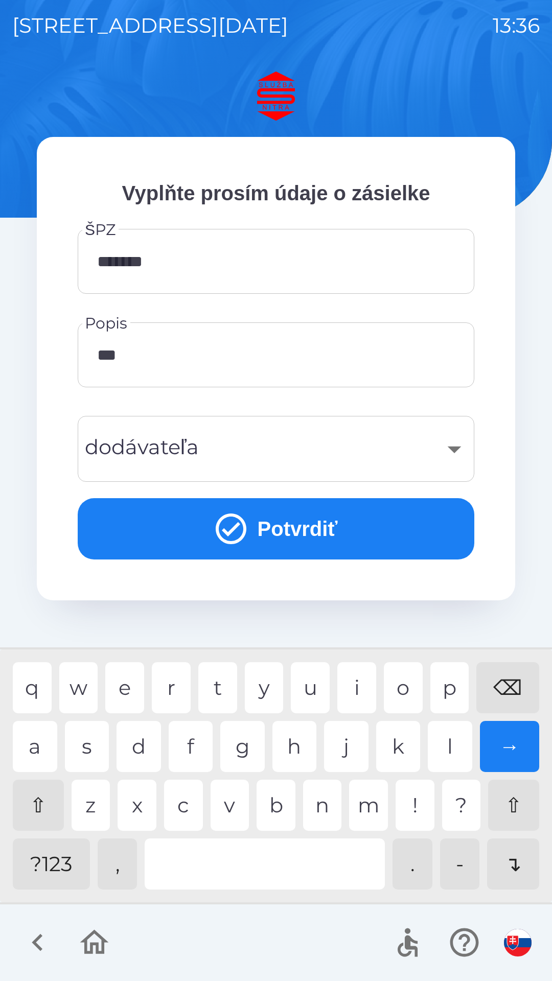
click at [447, 757] on div "l" at bounding box center [450, 746] width 44 height 51
click at [126, 685] on div "e" at bounding box center [124, 687] width 39 height 51
type input "******"
click at [231, 455] on div "​" at bounding box center [276, 448] width 372 height 41
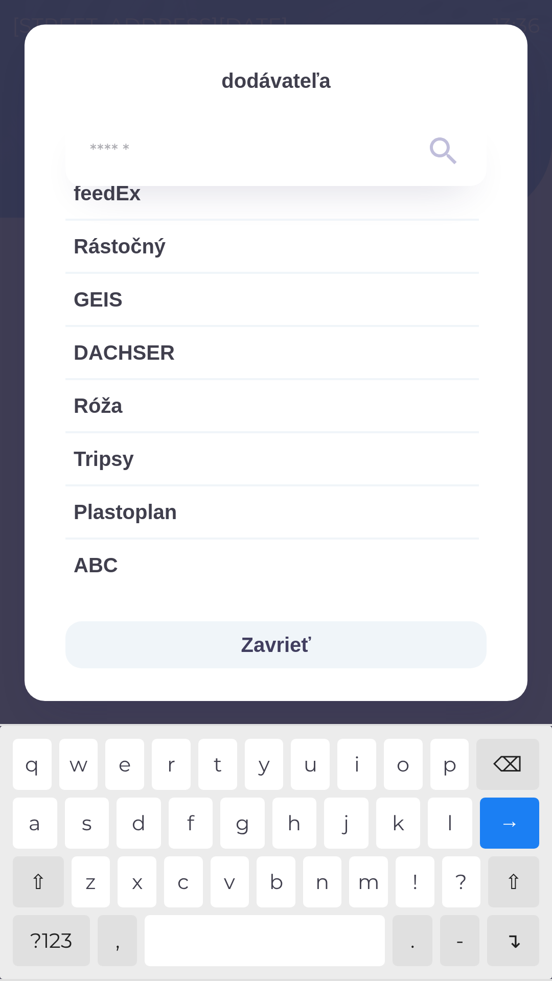
scroll to position [948, 0]
click at [306, 140] on input "text" at bounding box center [255, 151] width 331 height 28
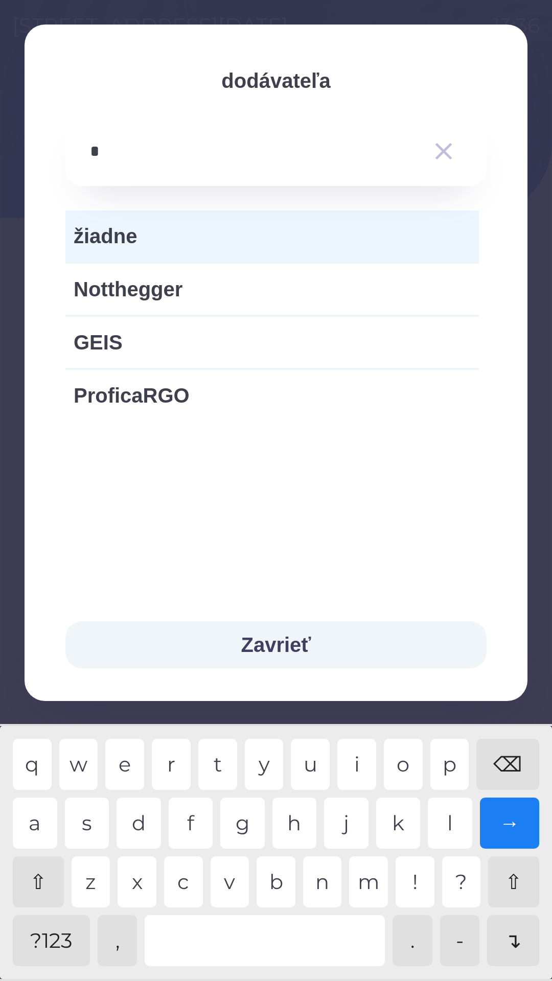
click at [237, 825] on div "g" at bounding box center [242, 823] width 44 height 51
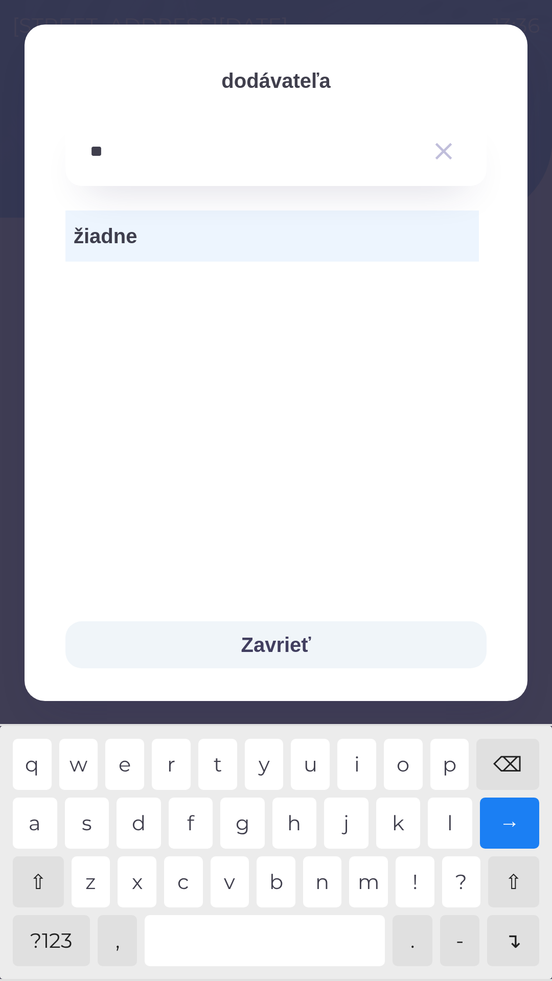
click at [44, 818] on div "a" at bounding box center [35, 823] width 44 height 51
type input "*****"
click at [513, 820] on div "→" at bounding box center [510, 823] width 60 height 51
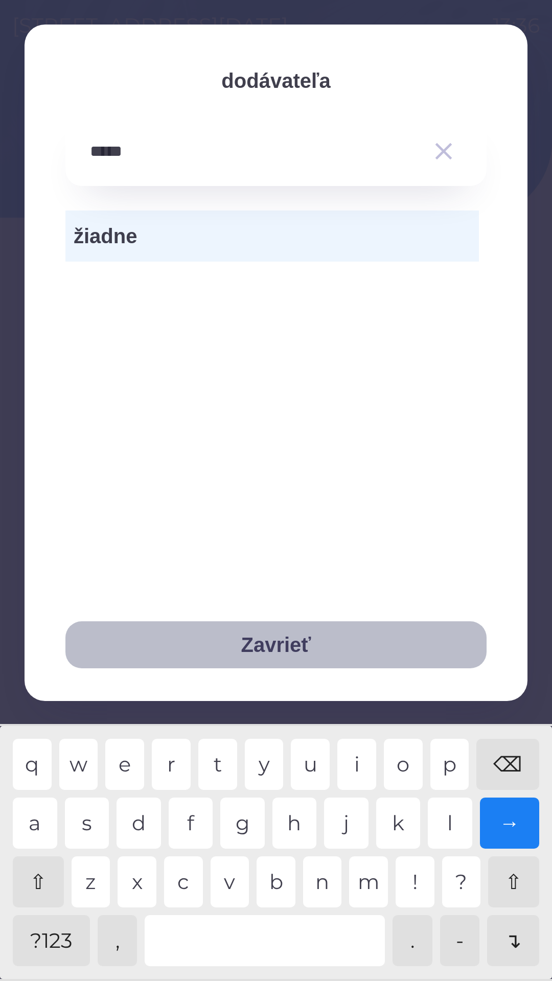
click at [272, 632] on button "Zavrieť" at bounding box center [275, 644] width 421 height 47
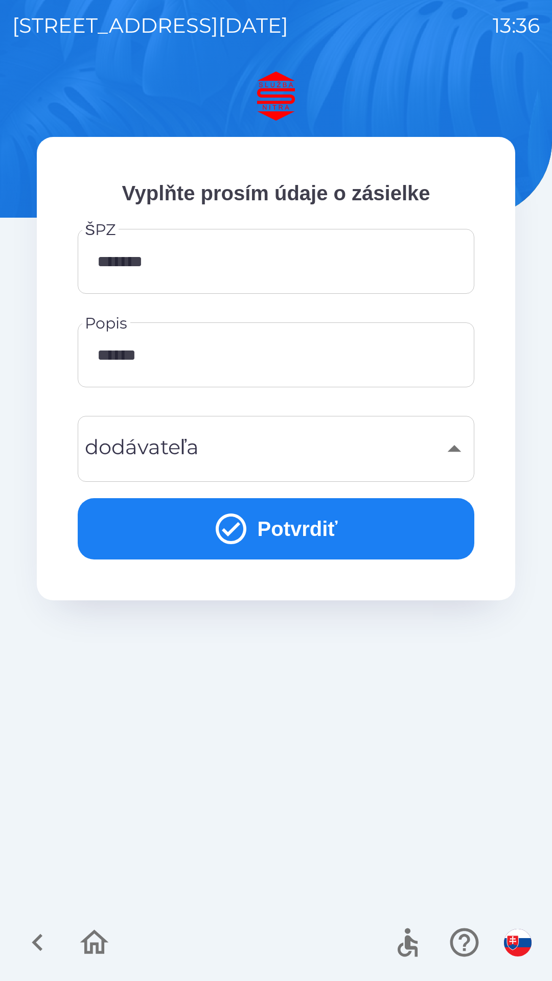
click at [457, 451] on div "​" at bounding box center [276, 448] width 372 height 41
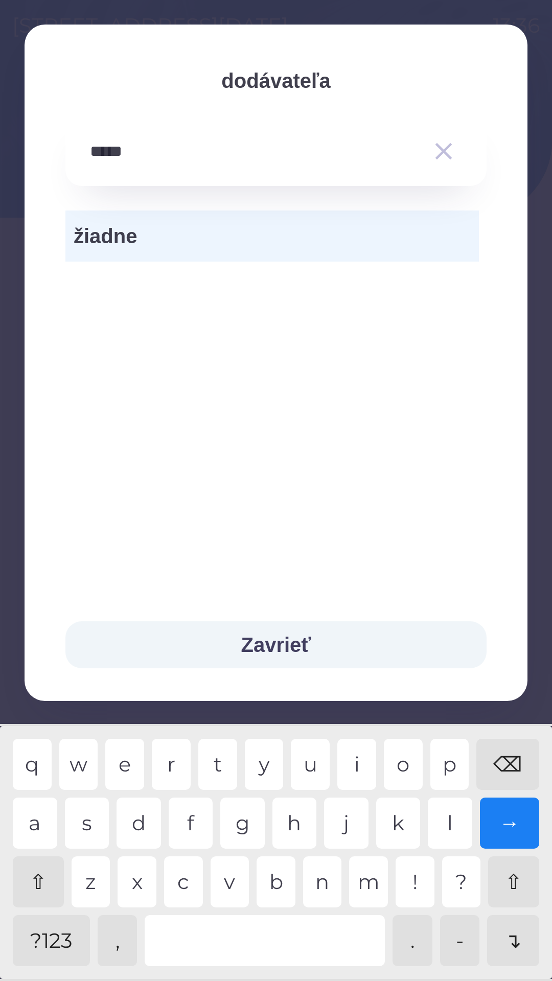
click at [300, 641] on button "Zavrieť" at bounding box center [275, 644] width 421 height 47
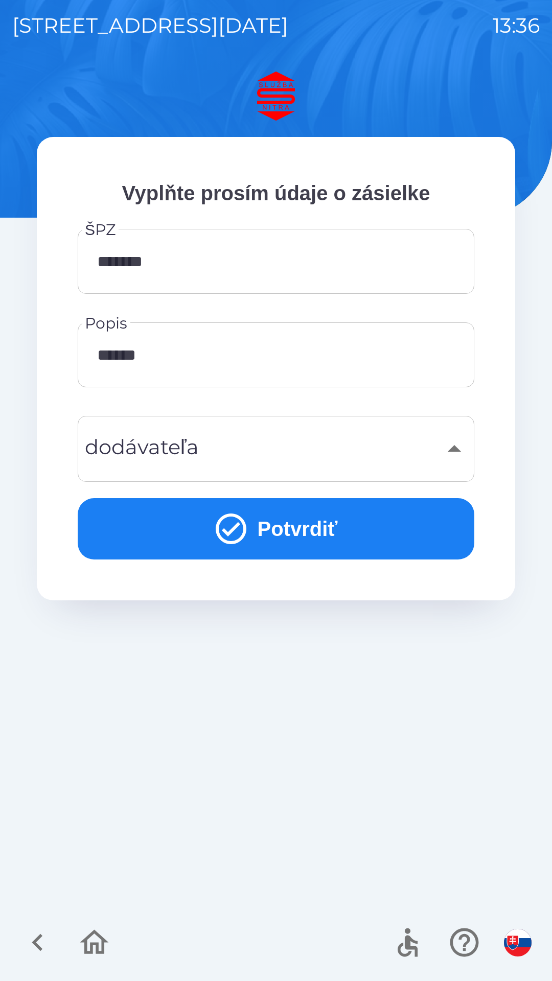
click at [179, 360] on input "******" at bounding box center [276, 355] width 372 height 40
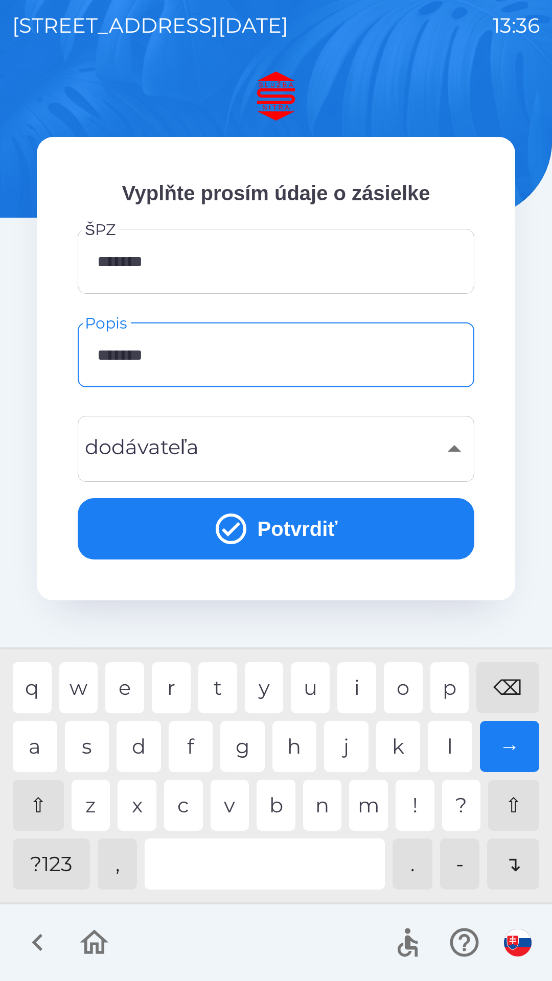
click at [223, 863] on div at bounding box center [265, 864] width 240 height 51
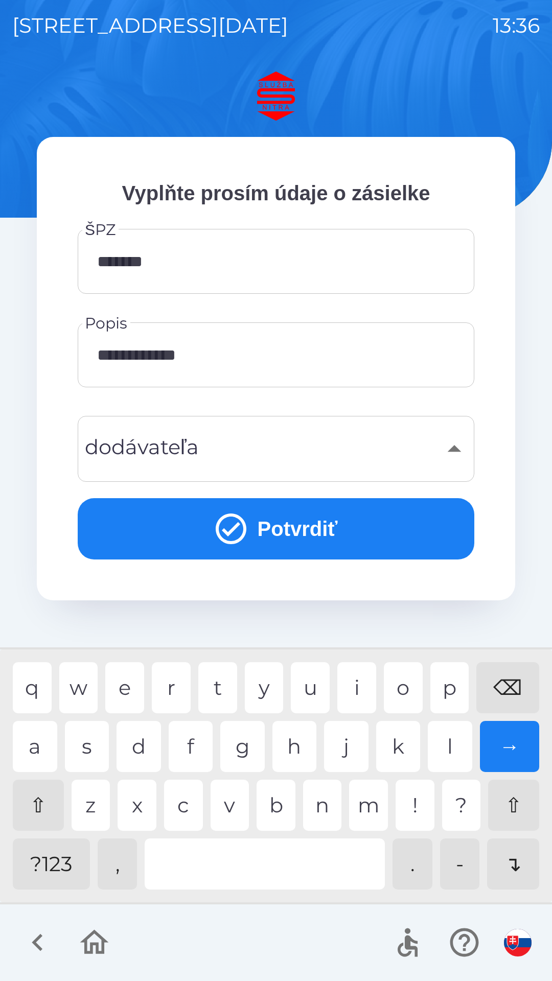
click at [242, 732] on div "g" at bounding box center [242, 746] width 44 height 51
click at [454, 748] on div "l" at bounding box center [450, 746] width 44 height 51
click at [174, 689] on div "r" at bounding box center [171, 687] width 39 height 51
click at [374, 812] on div "m" at bounding box center [368, 805] width 39 height 51
type input "**********"
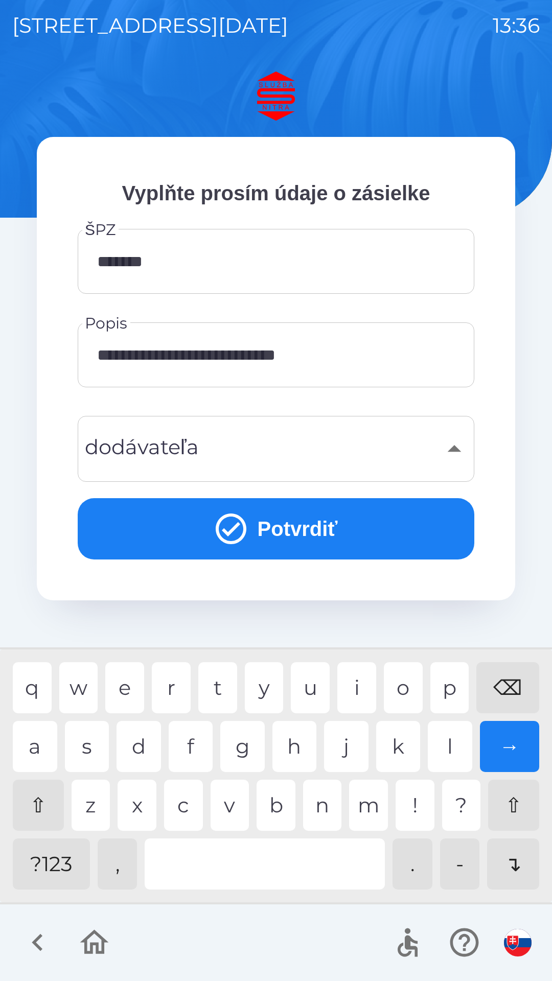
click at [388, 746] on div "k" at bounding box center [398, 746] width 44 height 51
click at [322, 536] on button "Potvrdiť" at bounding box center [276, 528] width 397 height 61
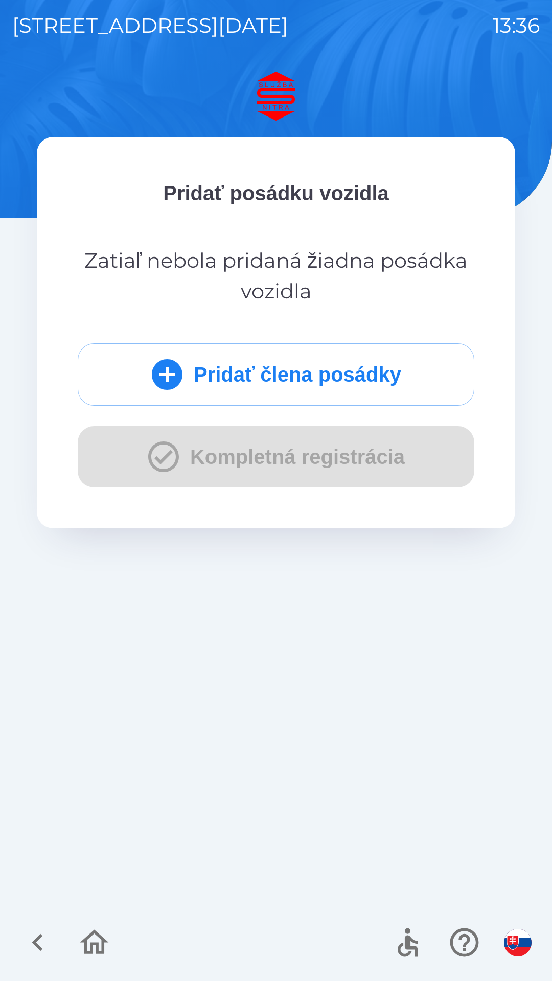
click at [344, 375] on button "Pridať člena posádky" at bounding box center [276, 374] width 397 height 62
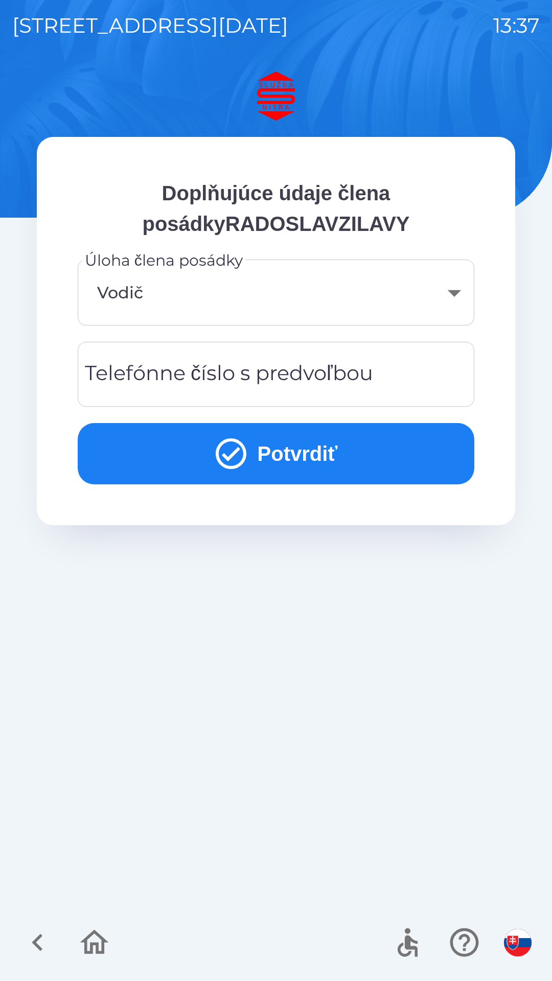
click at [267, 364] on div "Telefónne číslo s predvoľbou Telefónne číslo s predvoľbou" at bounding box center [276, 374] width 397 height 65
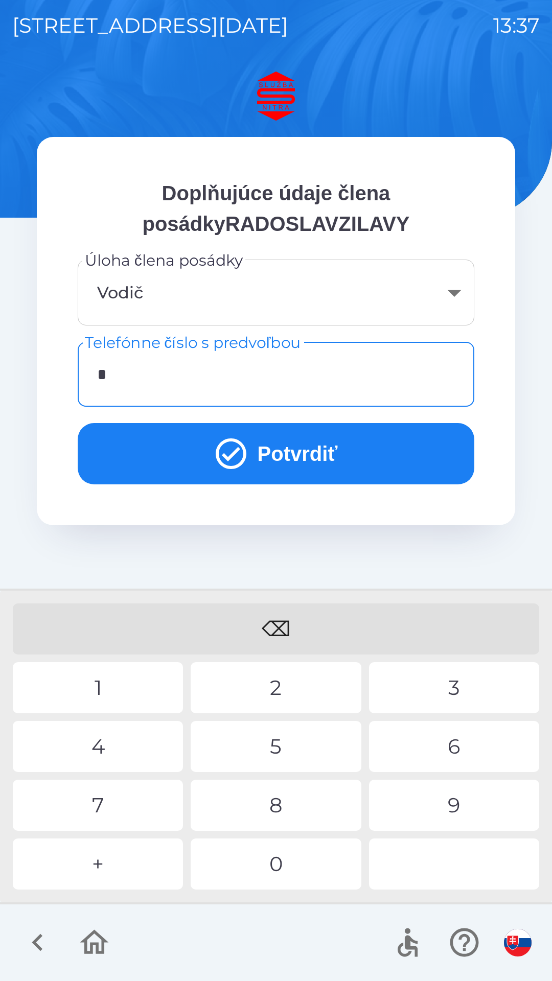
click at [124, 861] on div "+" at bounding box center [98, 864] width 170 height 51
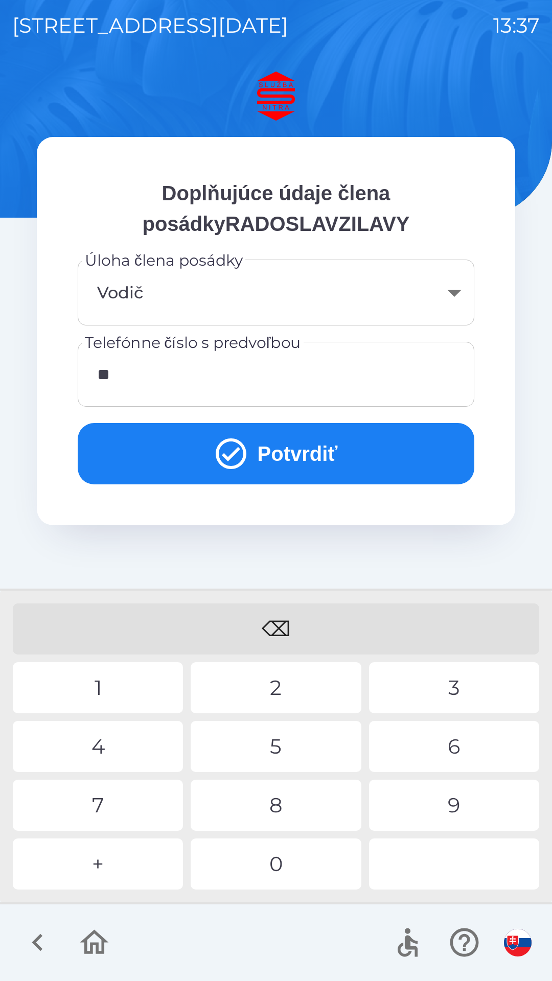
click at [107, 736] on div "4" at bounding box center [98, 746] width 170 height 51
click at [245, 684] on div "2" at bounding box center [276, 687] width 170 height 51
click at [121, 686] on div "1" at bounding box center [98, 687] width 170 height 51
click at [455, 795] on div "9" at bounding box center [454, 805] width 170 height 51
click at [434, 694] on div "3" at bounding box center [454, 687] width 170 height 51
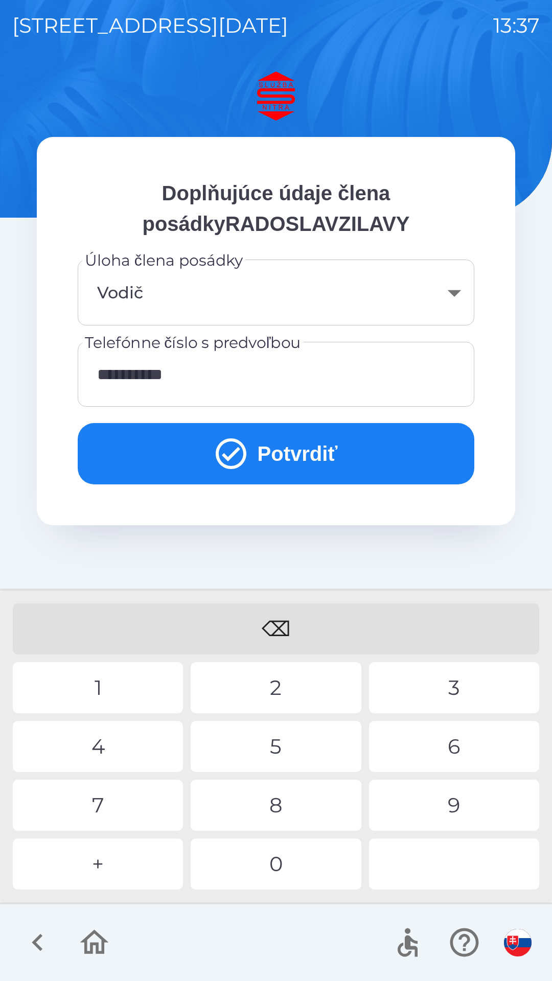
click at [440, 744] on div "6" at bounding box center [454, 746] width 170 height 51
click at [126, 684] on div "1" at bounding box center [98, 687] width 170 height 51
type input "**********"
click at [277, 739] on div "5" at bounding box center [276, 746] width 170 height 51
click at [311, 454] on button "Potvrdiť" at bounding box center [276, 453] width 397 height 61
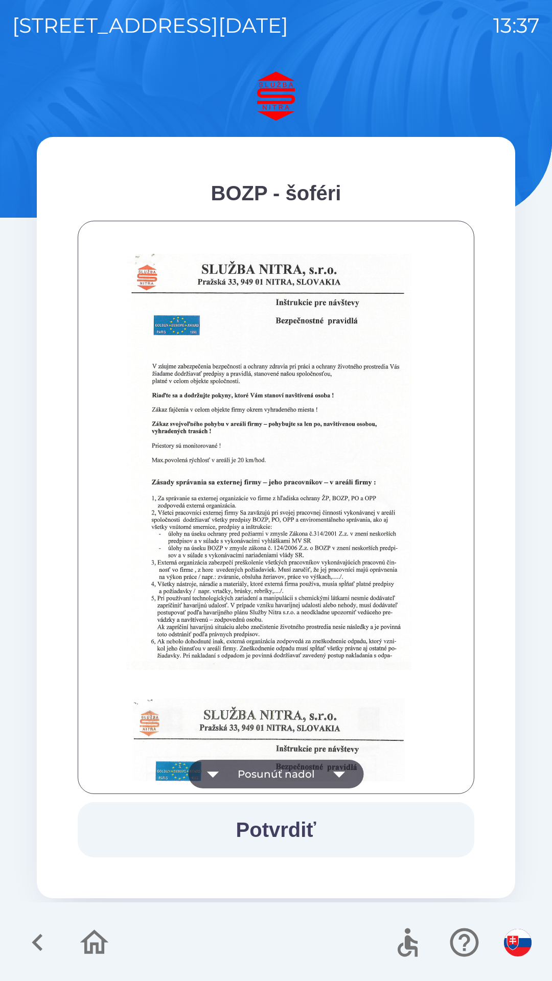
click at [271, 829] on button "Potvrdiť" at bounding box center [276, 829] width 397 height 55
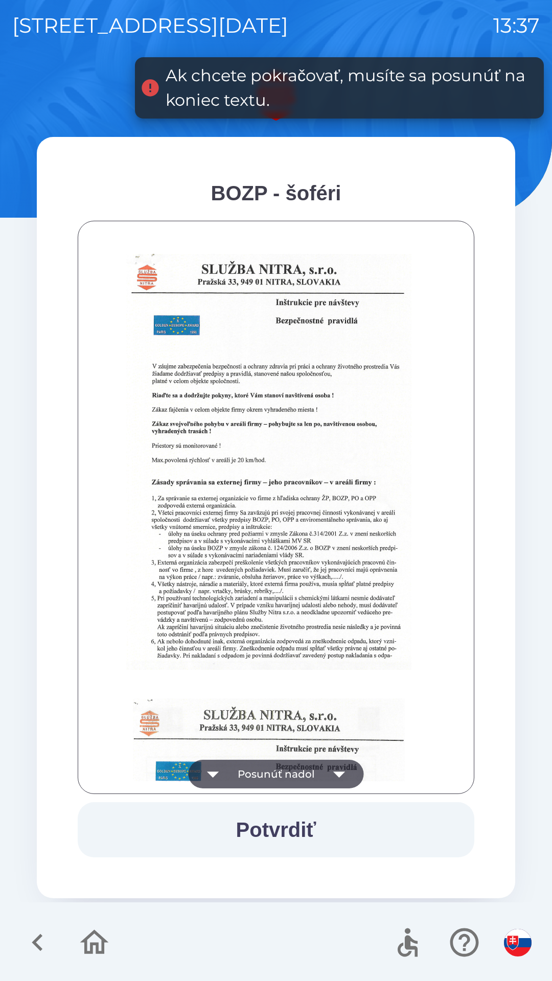
click at [298, 632] on img at bounding box center [268, 462] width 285 height 416
click at [344, 473] on img at bounding box center [268, 462] width 285 height 416
click at [341, 349] on img at bounding box center [268, 462] width 285 height 416
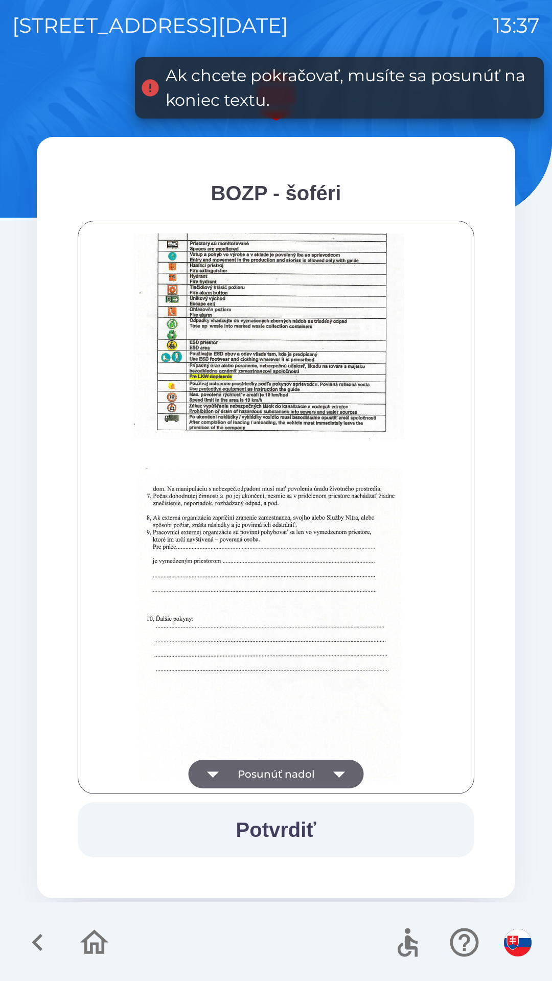
scroll to position [1145, 0]
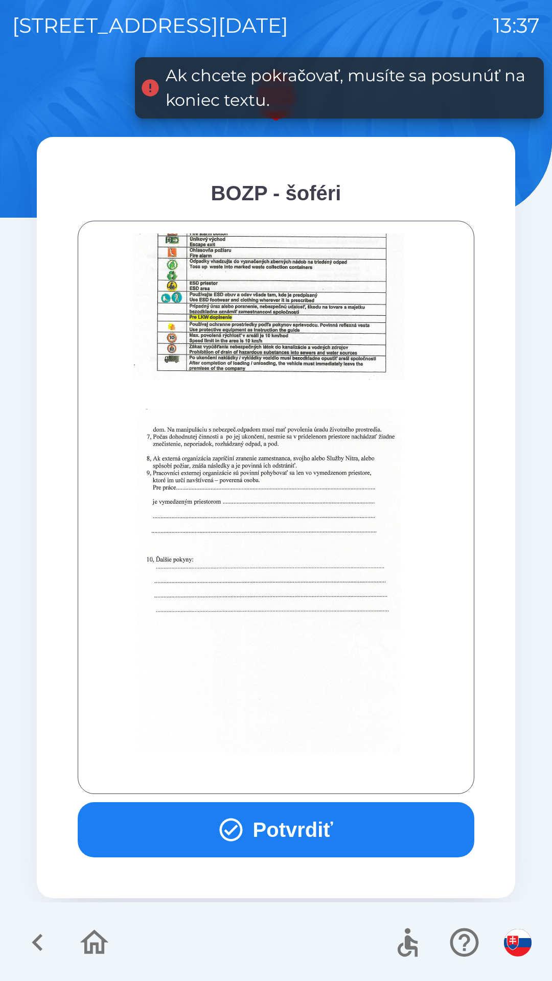
click at [305, 821] on button "Potvrdiť" at bounding box center [276, 829] width 397 height 55
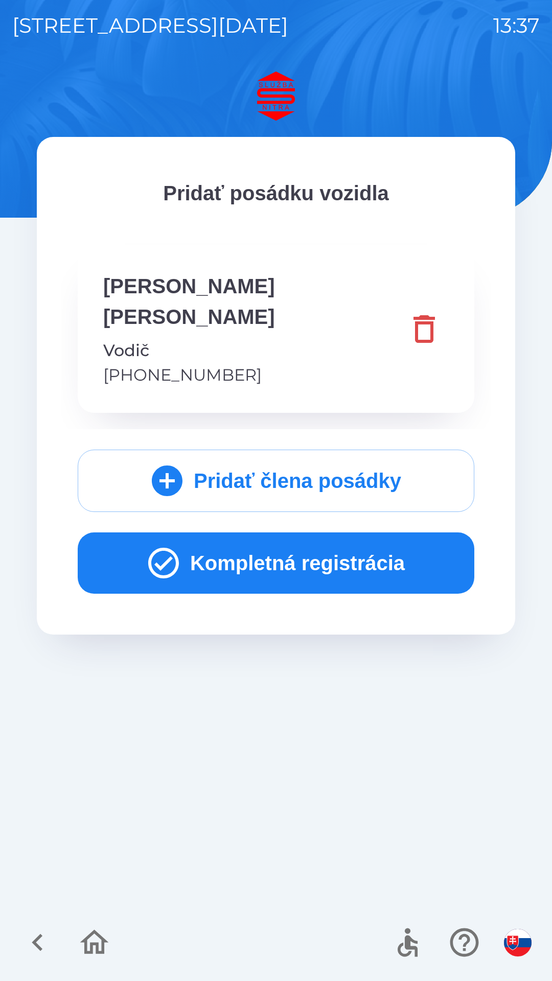
click at [353, 532] on button "Kompletná registrácia" at bounding box center [276, 562] width 397 height 61
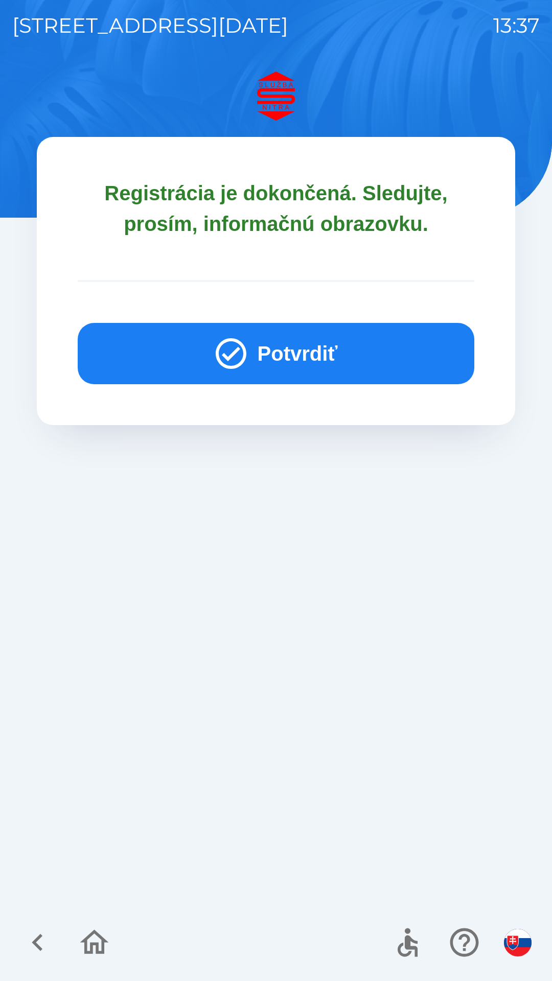
click at [370, 369] on button "Potvrdiť" at bounding box center [276, 353] width 397 height 61
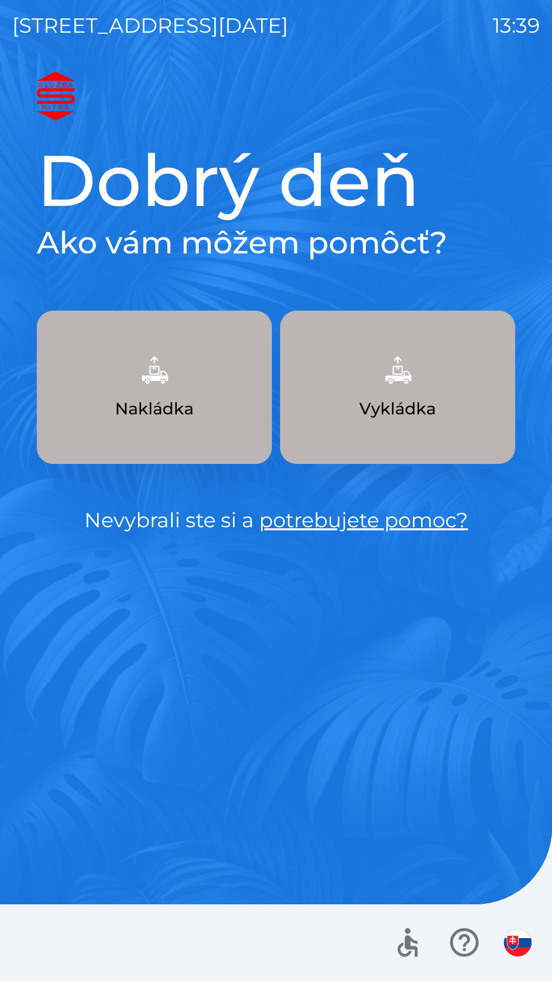
click at [169, 396] on button "Nakládka" at bounding box center [154, 387] width 235 height 153
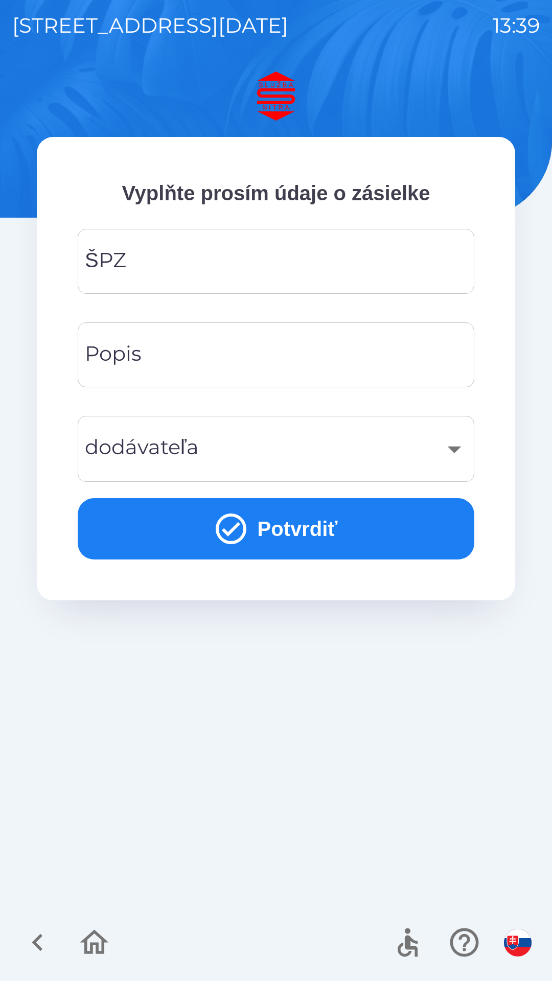
click at [247, 259] on input "ŠPZ" at bounding box center [276, 261] width 372 height 40
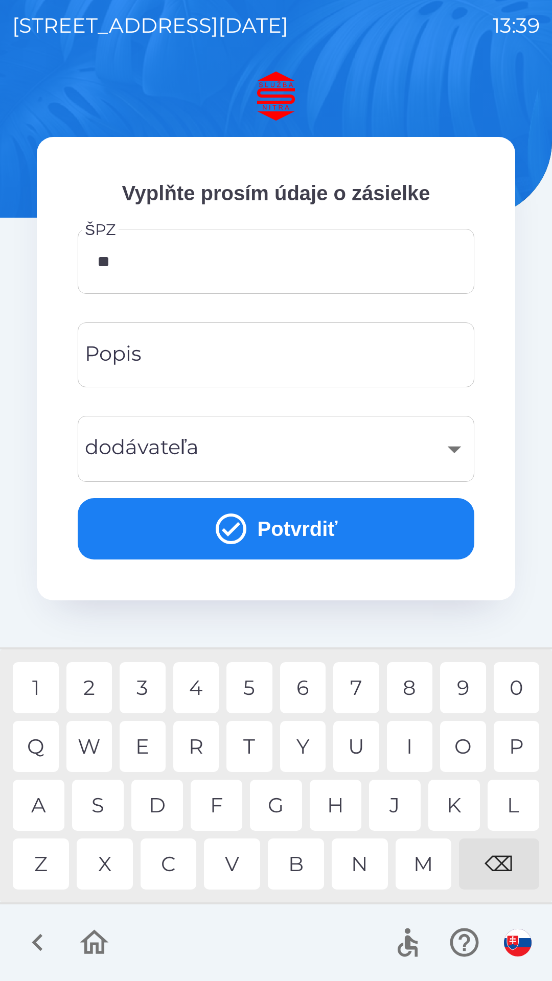
click at [452, 808] on div "K" at bounding box center [454, 805] width 52 height 51
click at [308, 689] on div "6" at bounding box center [303, 687] width 46 height 51
click at [358, 687] on div "7" at bounding box center [356, 687] width 46 height 51
click at [167, 860] on div "C" at bounding box center [169, 864] width 56 height 51
type input "*******"
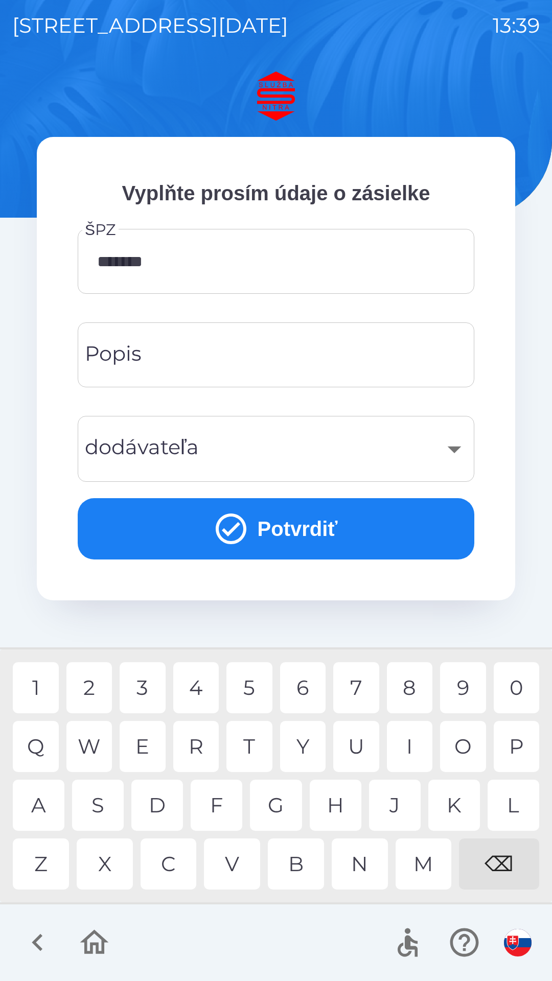
click at [210, 348] on input "Popis" at bounding box center [276, 355] width 372 height 40
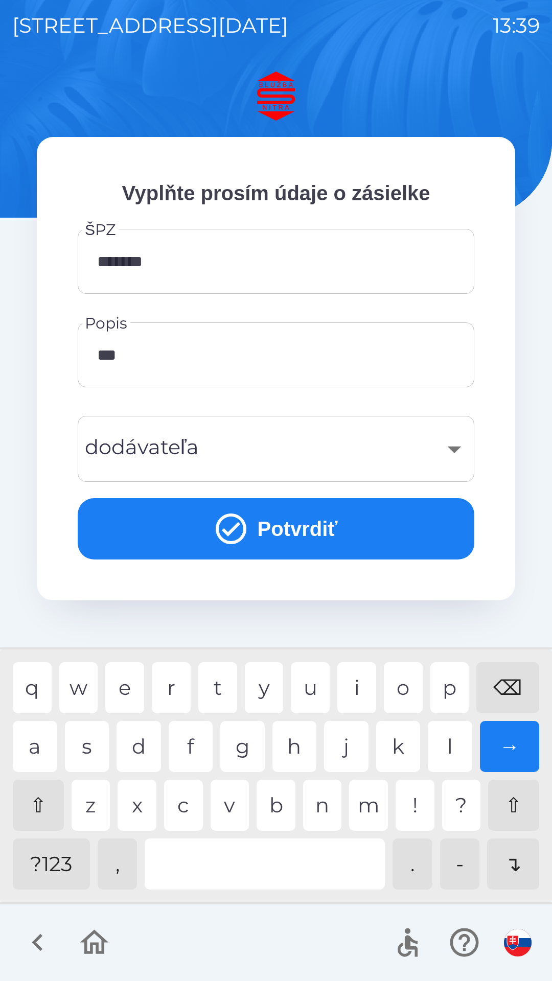
click at [407, 749] on div "k" at bounding box center [398, 746] width 44 height 51
click at [42, 742] on div "a" at bounding box center [35, 746] width 44 height 51
click at [135, 355] on input "**********" at bounding box center [276, 355] width 372 height 40
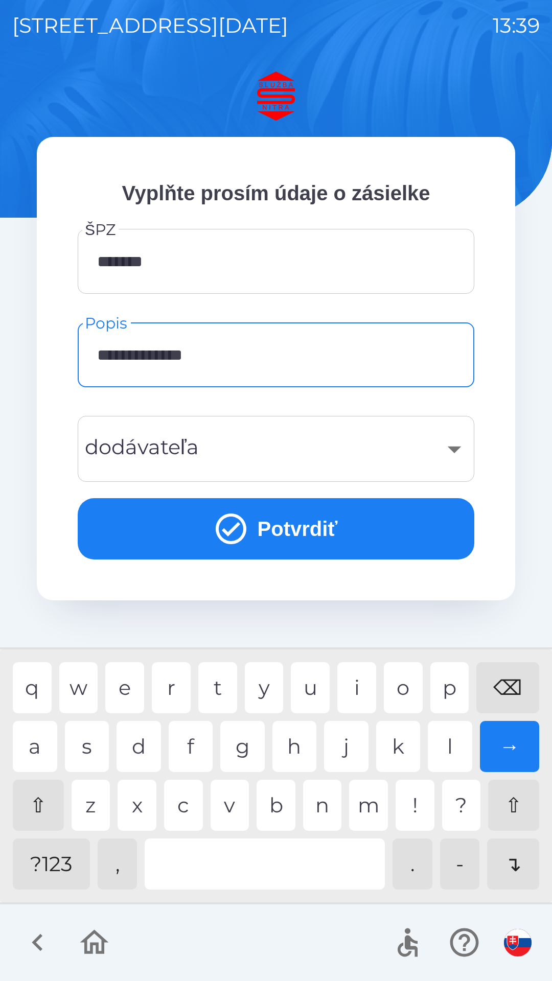
click at [513, 735] on div "→" at bounding box center [510, 746] width 60 height 51
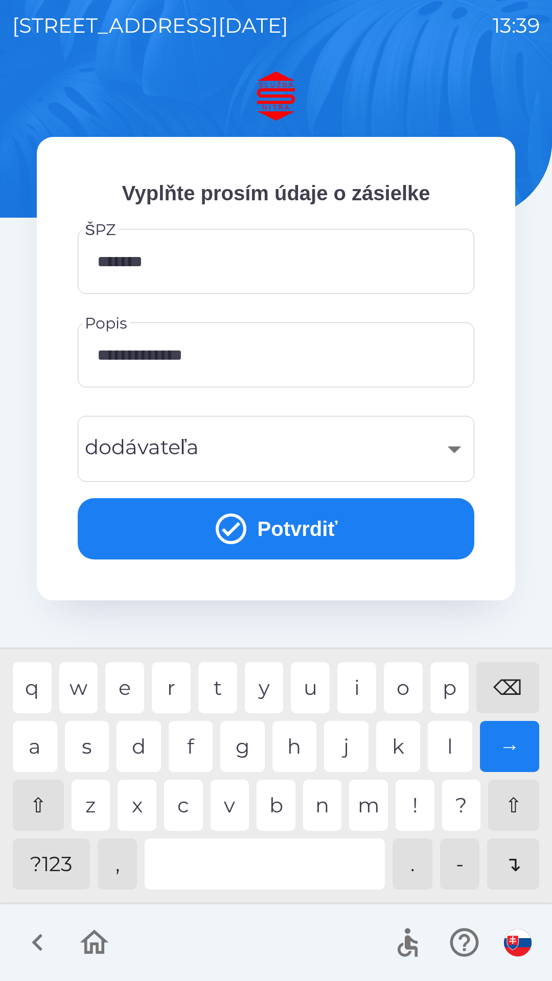
type input "**********"
click at [33, 942] on icon "button" at bounding box center [37, 942] width 11 height 17
click at [36, 954] on div at bounding box center [276, 942] width 552 height 77
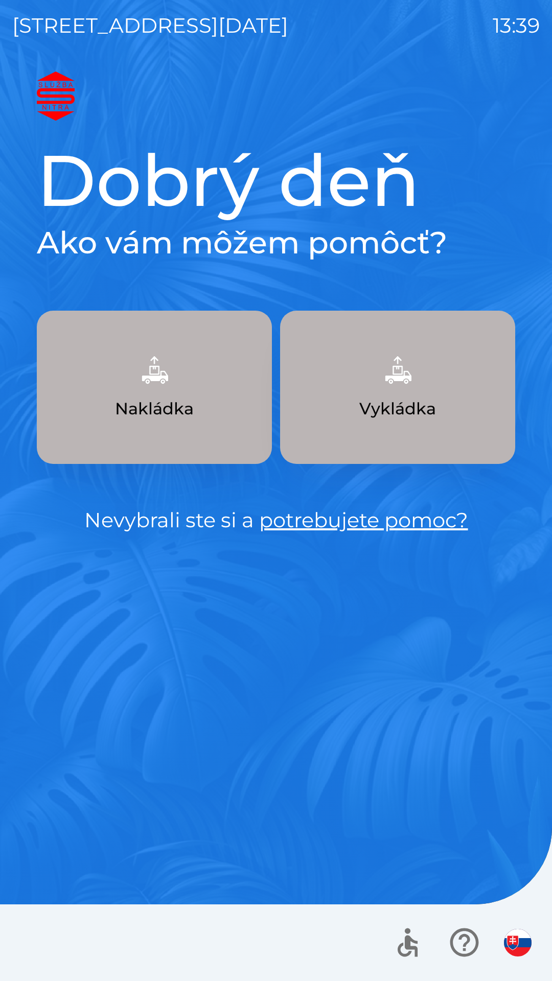
click at [38, 942] on div at bounding box center [276, 942] width 552 height 77
